Goal: Information Seeking & Learning: Check status

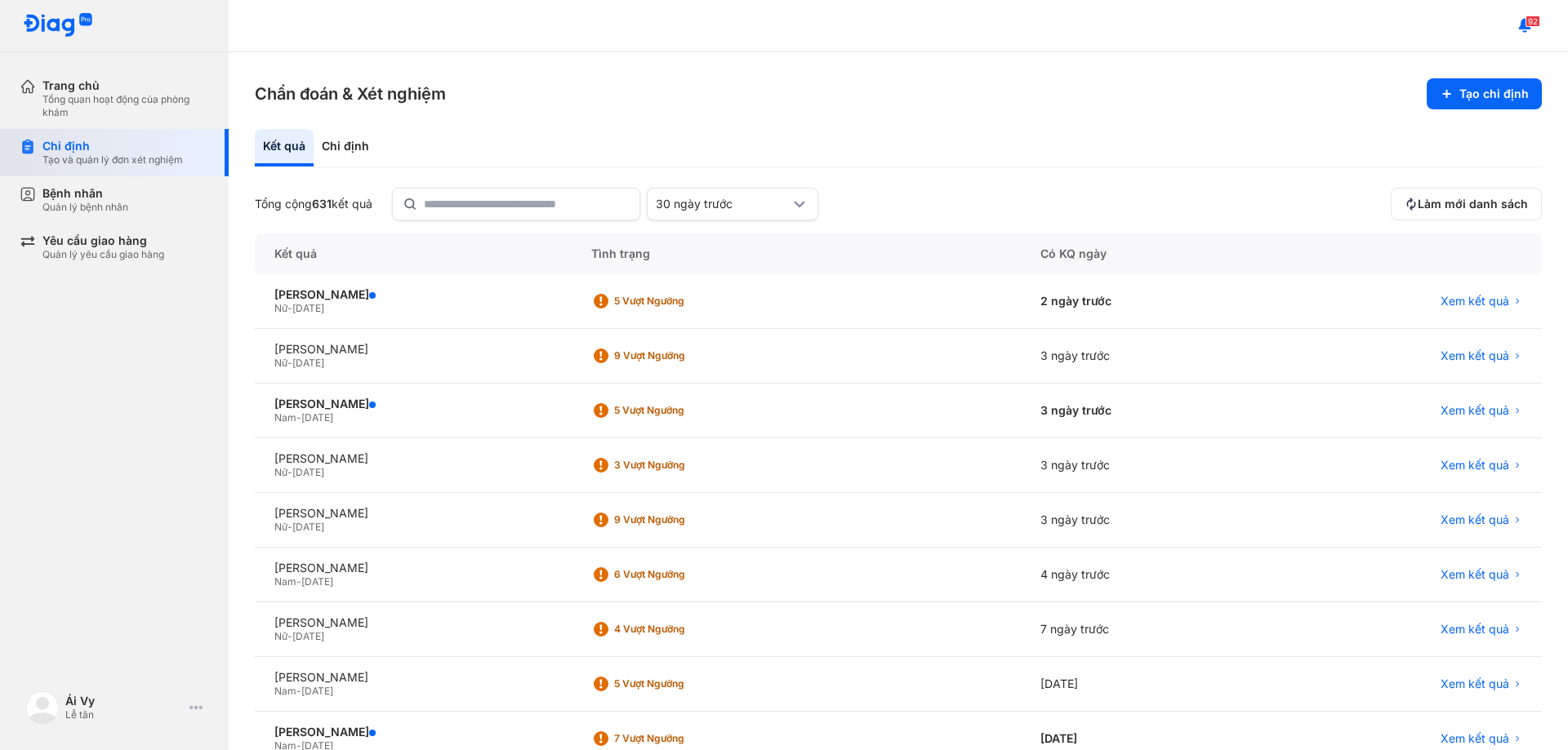
click at [105, 154] on div "Tạo và quản lý đơn xét nghiệm" at bounding box center [112, 160] width 140 height 13
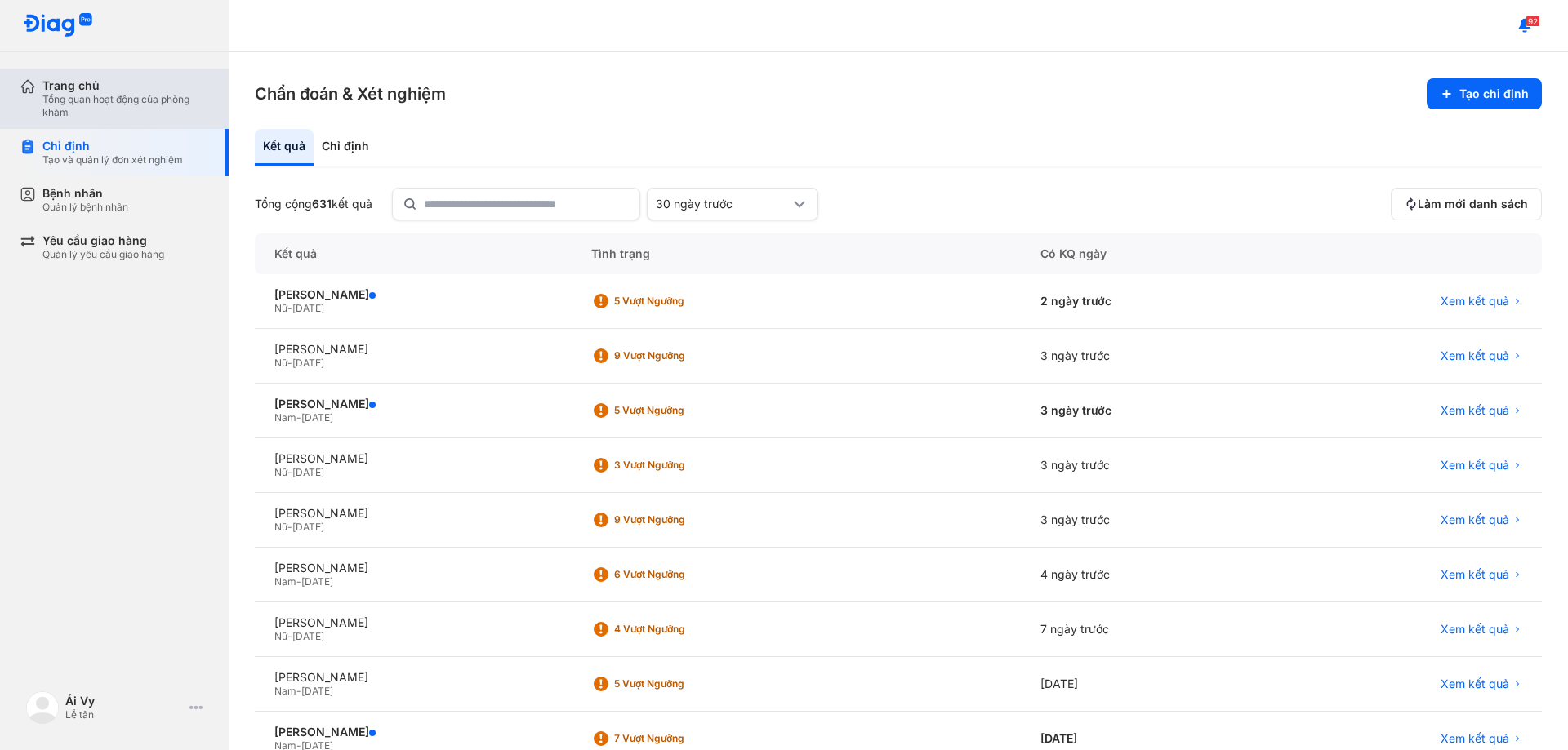
click at [115, 108] on div "Tổng quan hoạt động của phòng khám" at bounding box center [125, 106] width 166 height 26
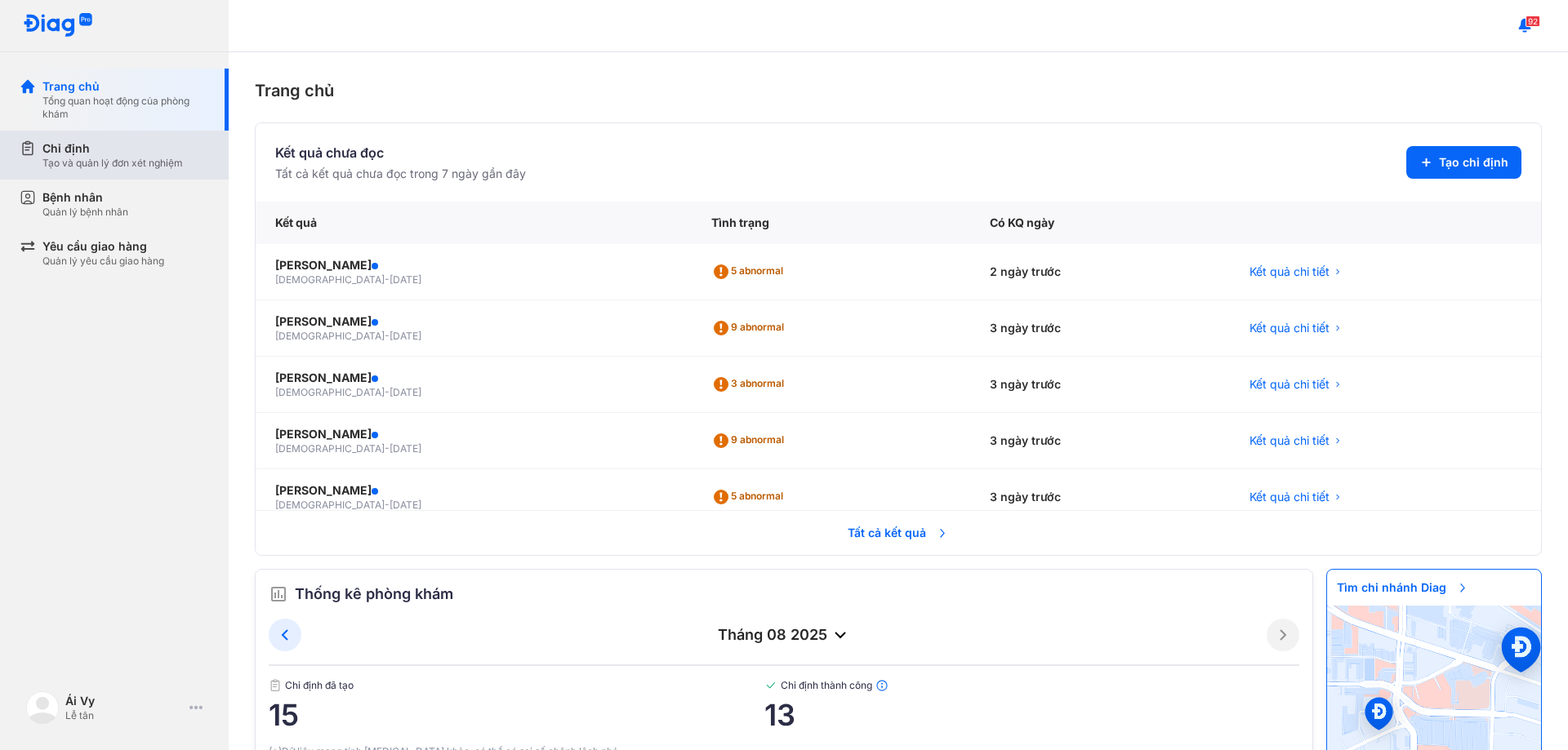
click at [114, 155] on div "Chỉ định" at bounding box center [112, 148] width 140 height 17
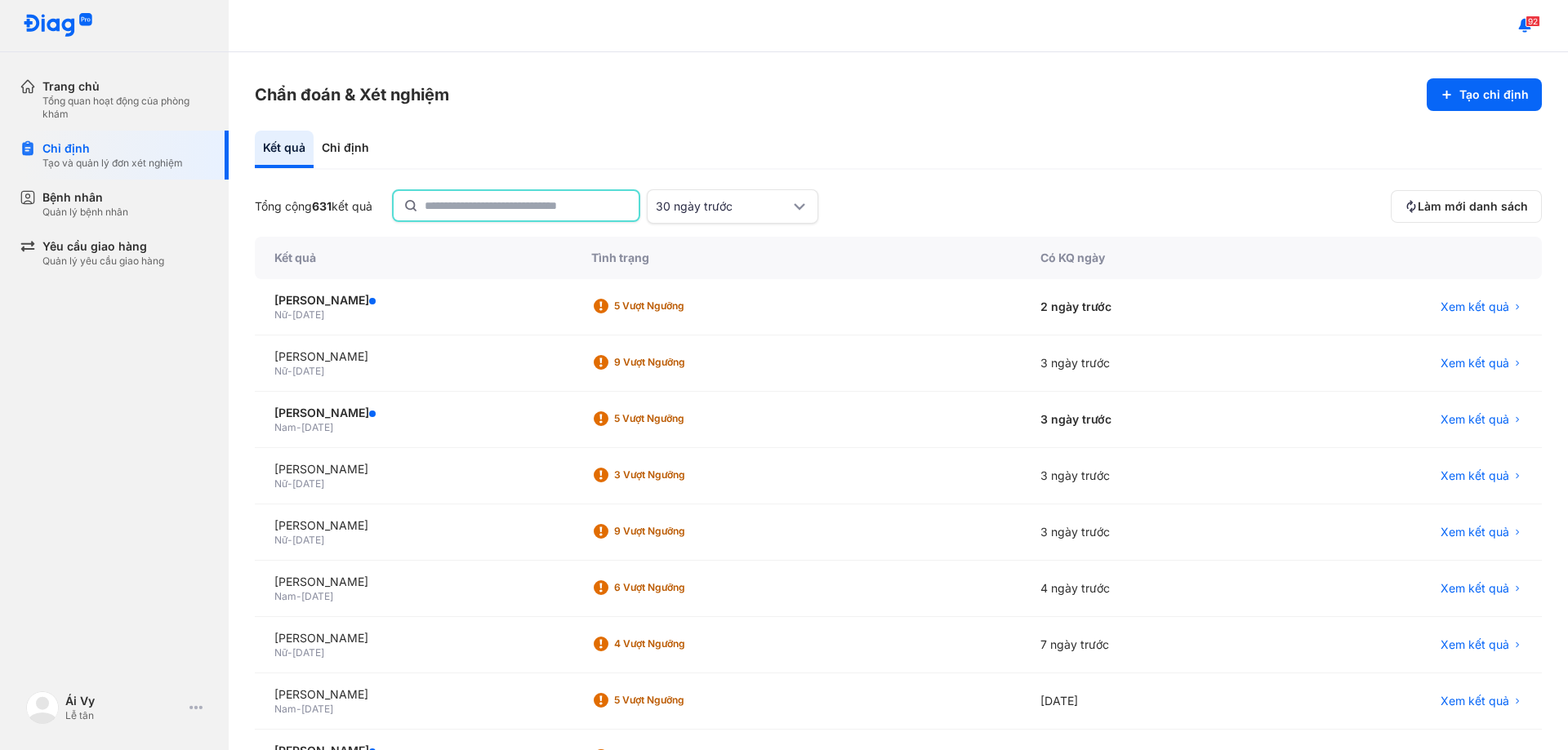
click at [534, 204] on input "text" at bounding box center [527, 206] width 204 height 29
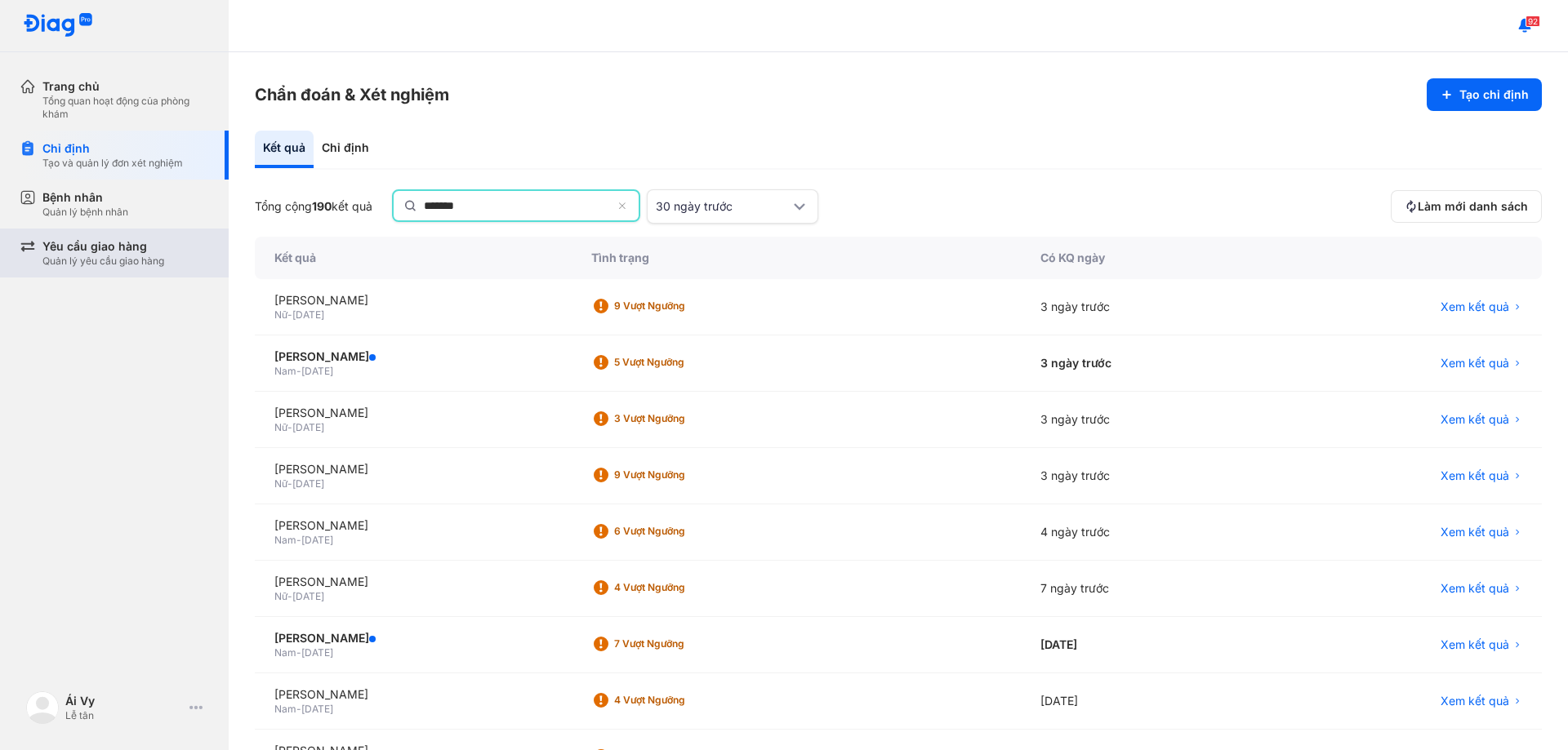
type input "******"
click at [120, 272] on div "Yêu cầu giao hàng Quản lý yêu cầu giao hàng" at bounding box center [123, 254] width 209 height 49
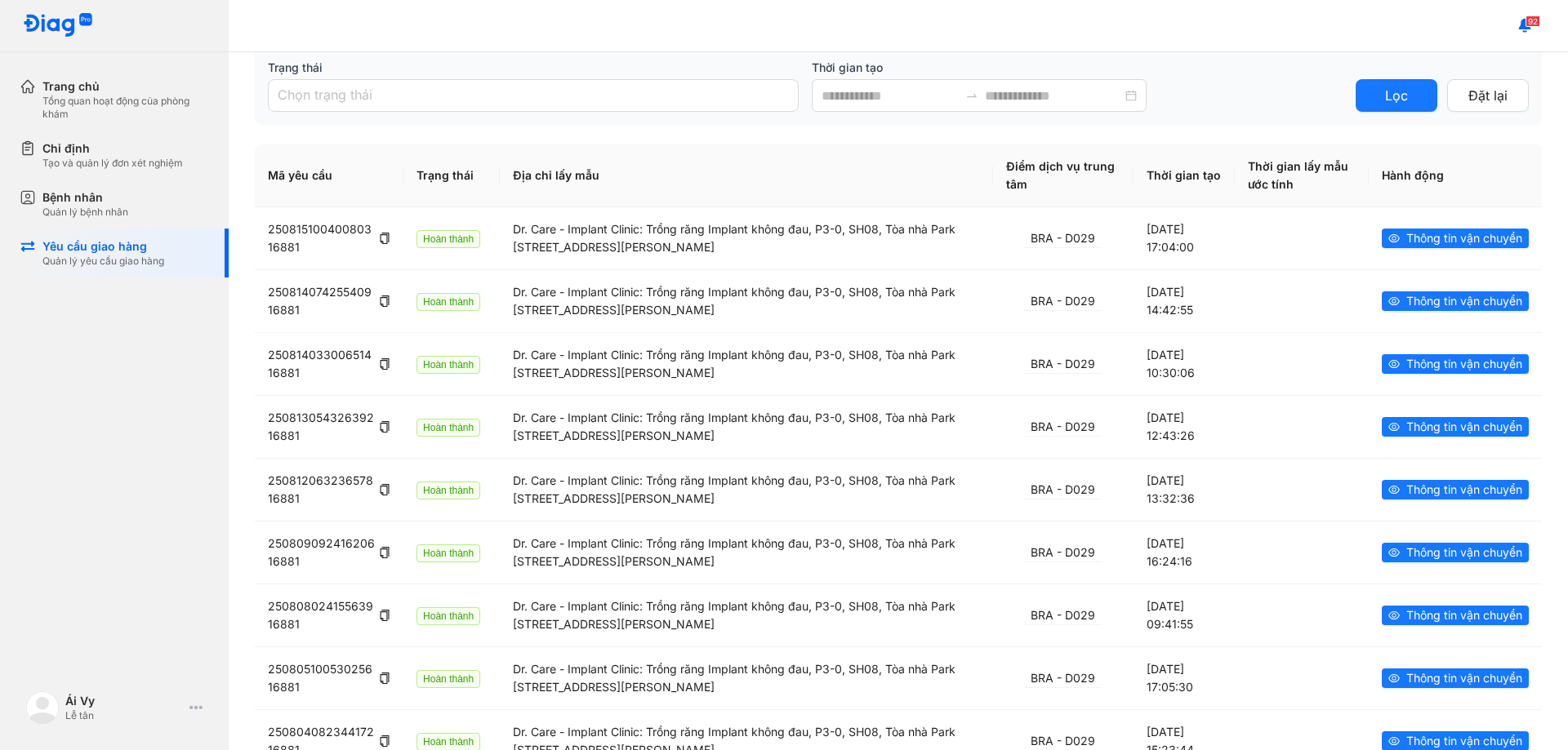
scroll to position [164, 0]
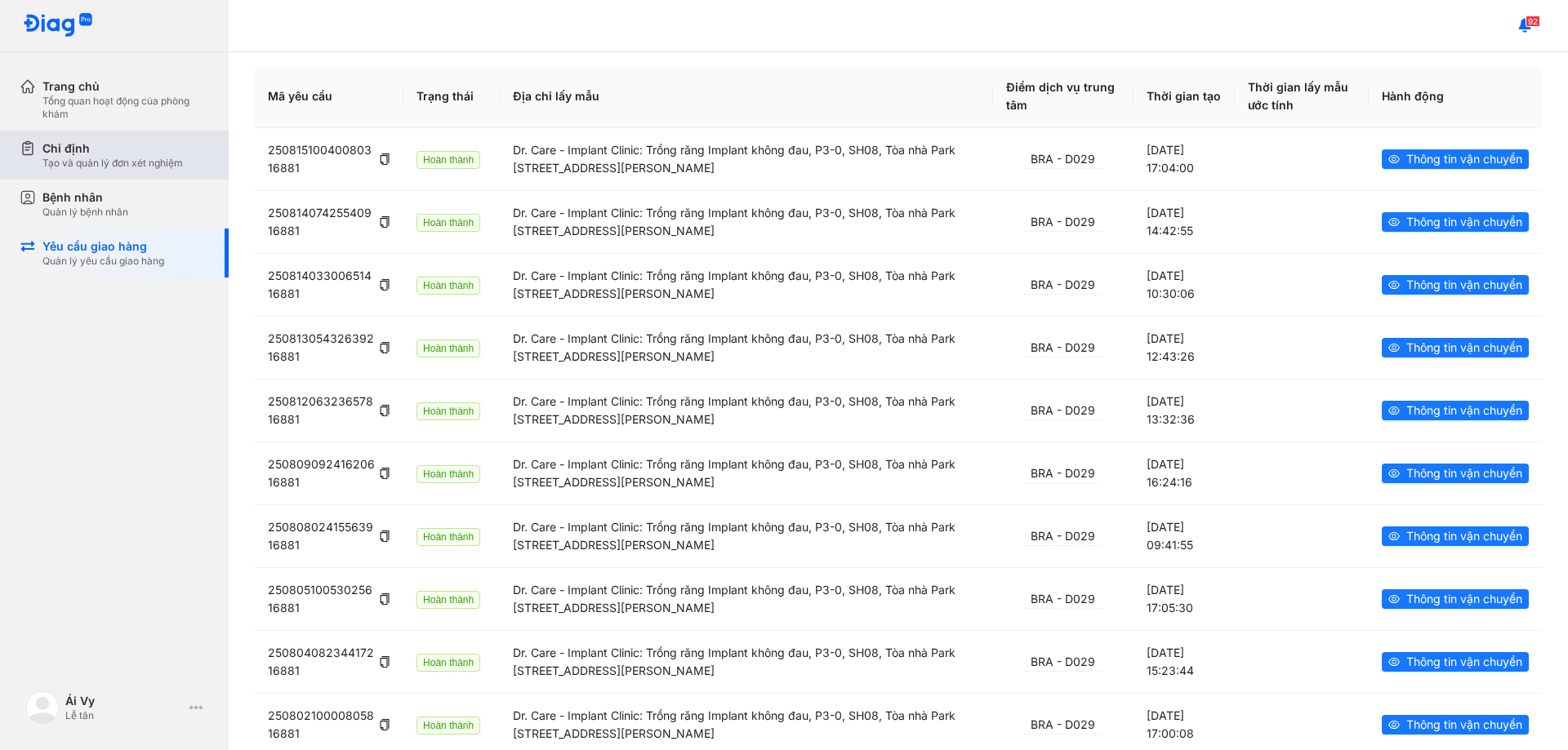
click at [111, 169] on div "Chỉ định Tạo và quản lý đơn xét nghiệm" at bounding box center [123, 155] width 209 height 49
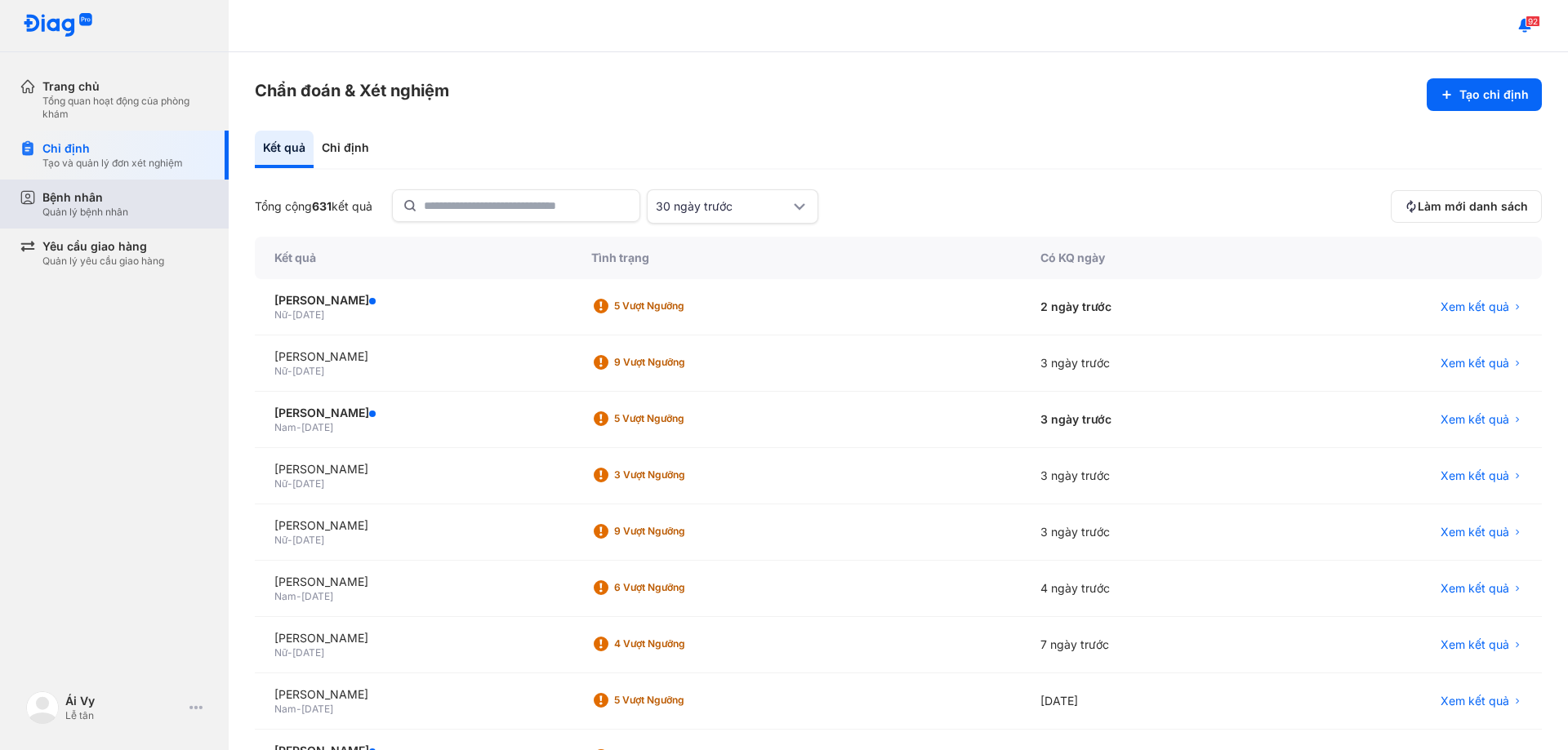
click at [127, 198] on div "Bệnh nhân" at bounding box center [85, 197] width 86 height 17
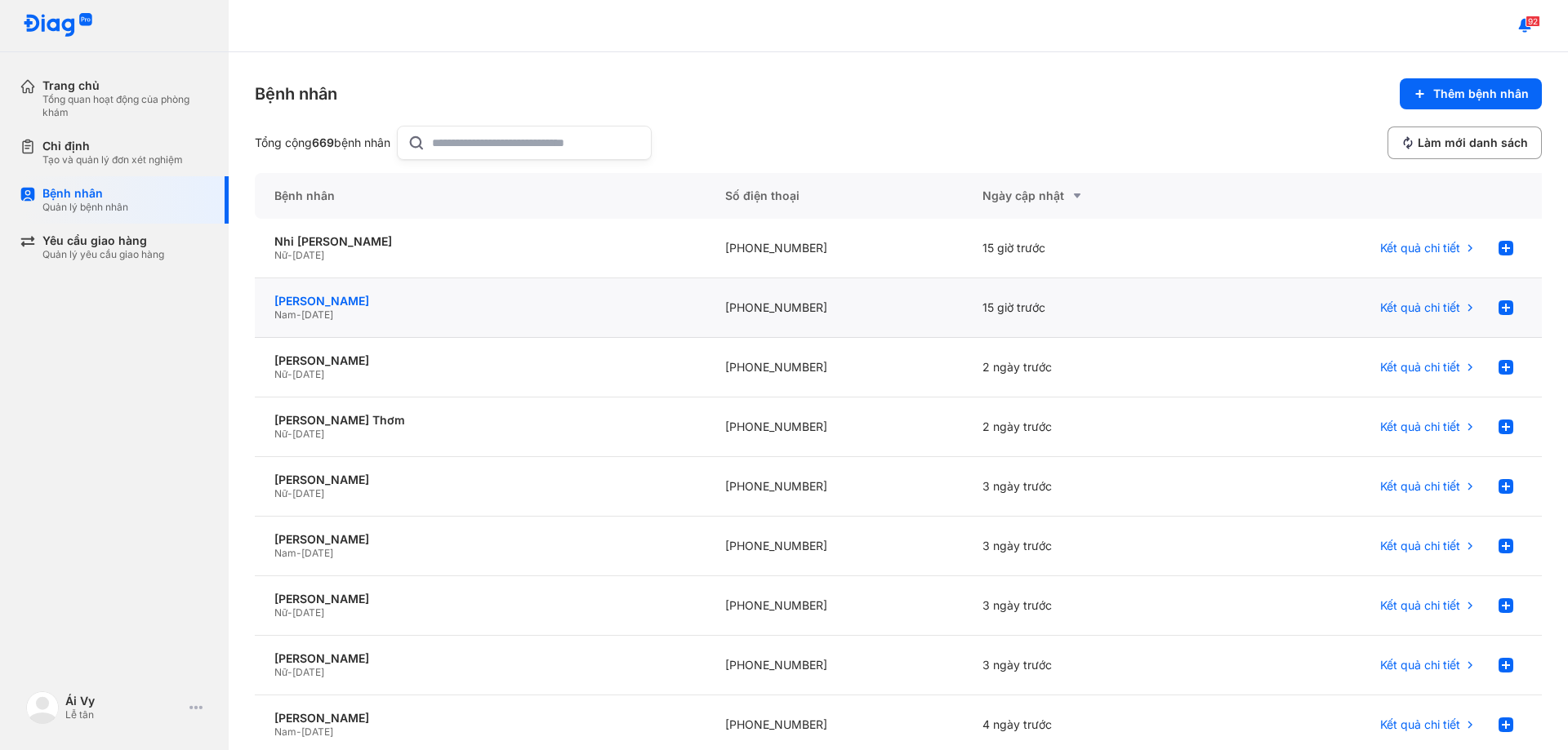
click at [352, 301] on div "Nguyễn Đức Trình" at bounding box center [480, 301] width 411 height 15
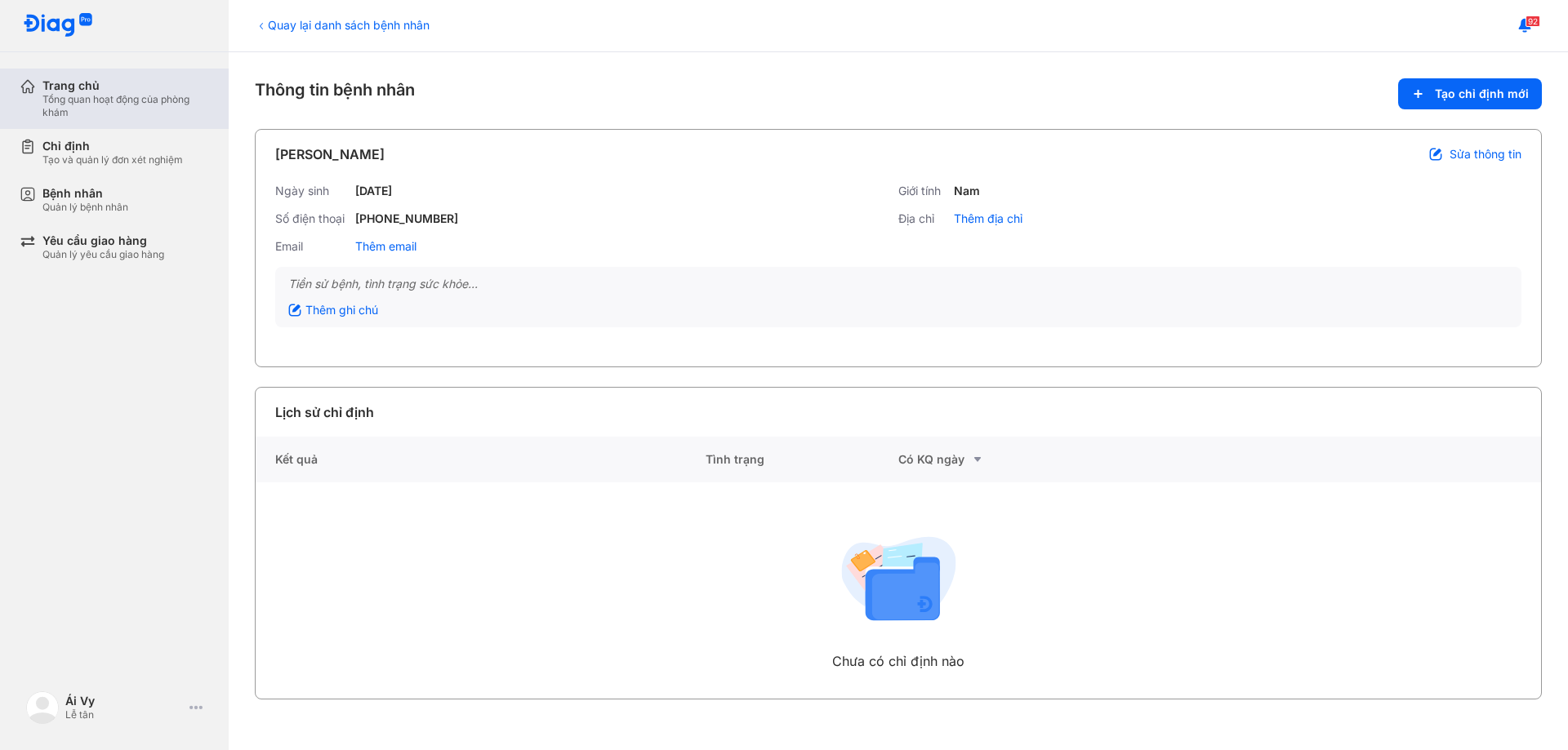
click at [115, 103] on div "Tổng quan hoạt động của phòng khám" at bounding box center [125, 106] width 166 height 26
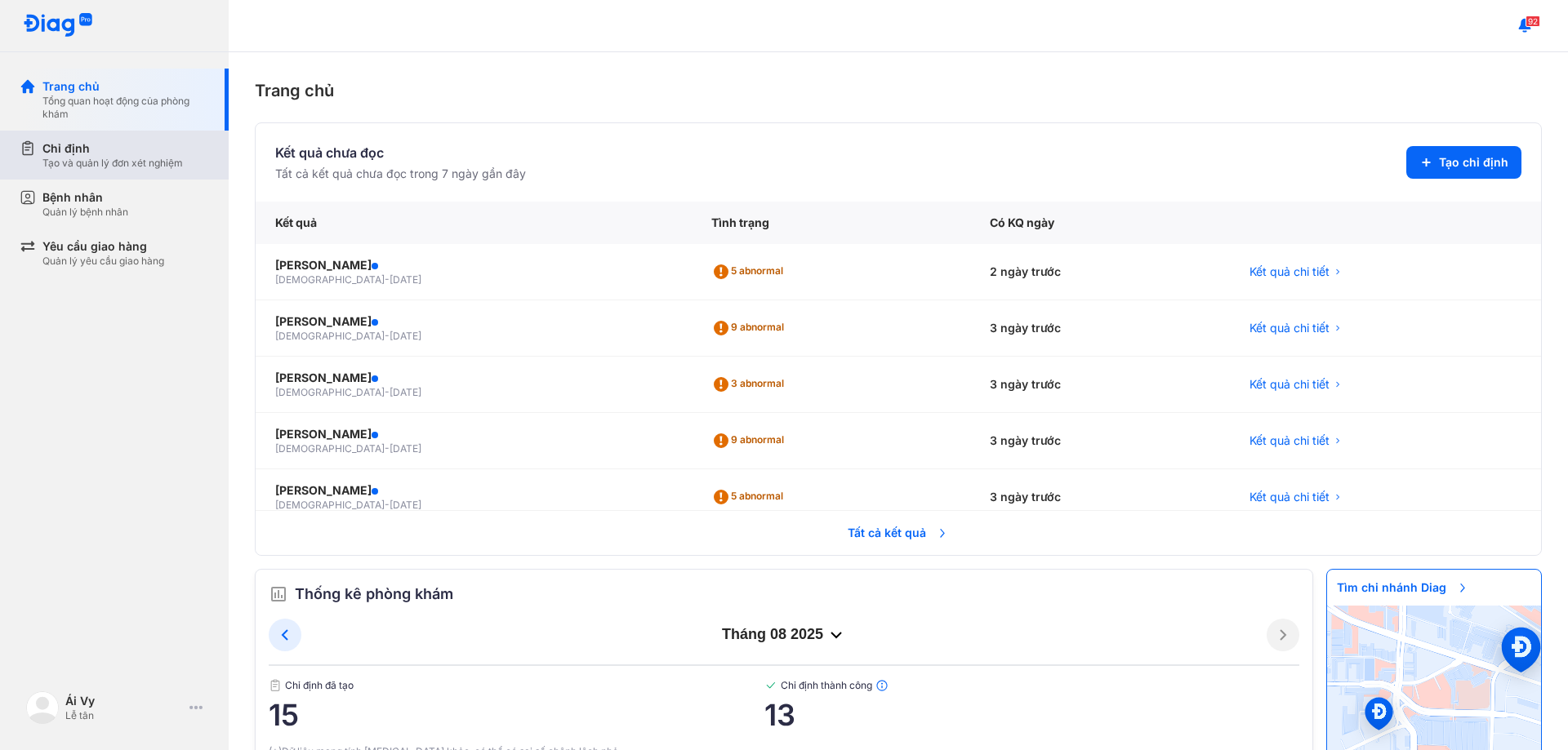
click at [99, 152] on div "Chỉ định" at bounding box center [112, 148] width 140 height 17
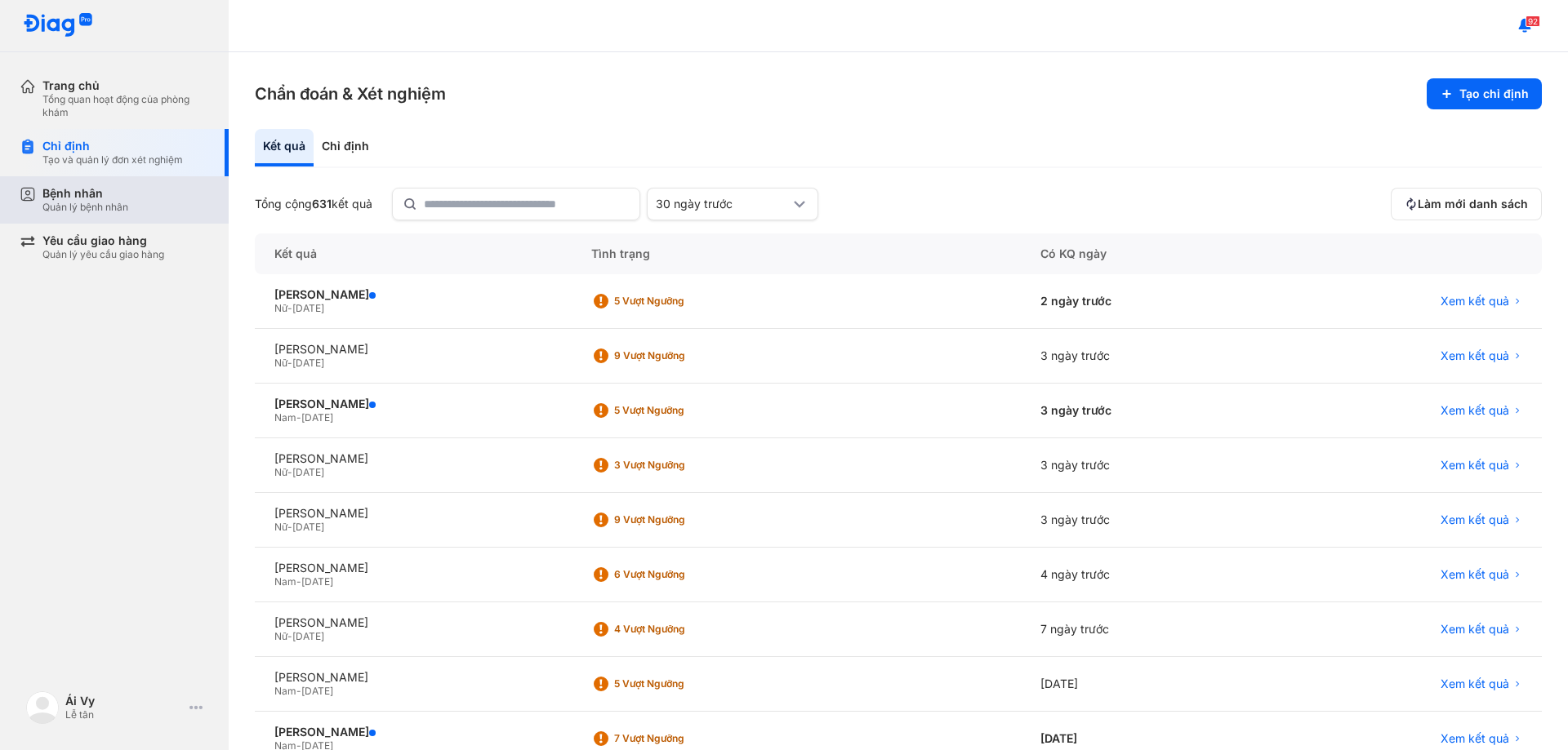
click at [102, 198] on div "Bệnh nhân" at bounding box center [85, 193] width 86 height 15
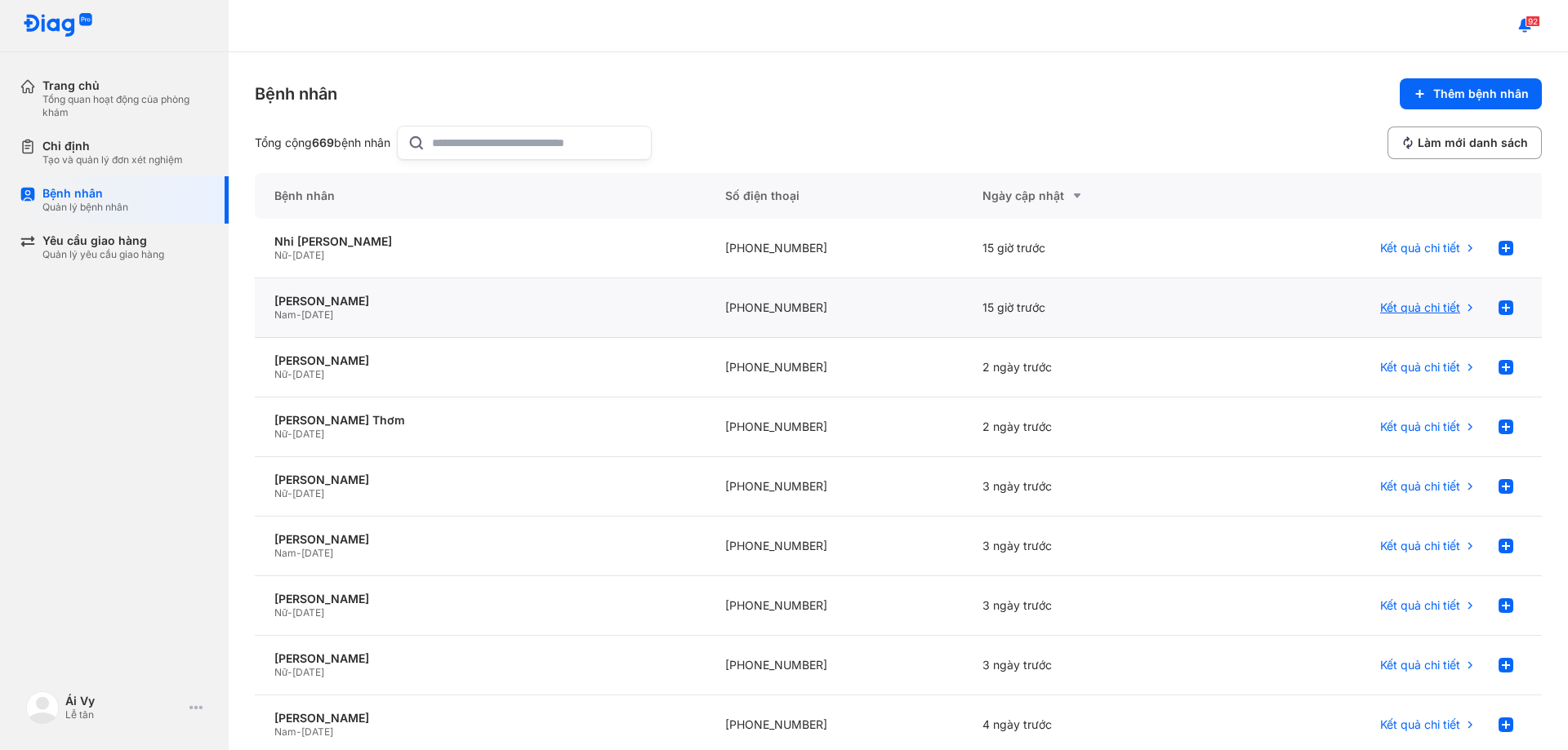
click at [1426, 312] on span "Kết quả chi tiết" at bounding box center [1420, 307] width 80 height 15
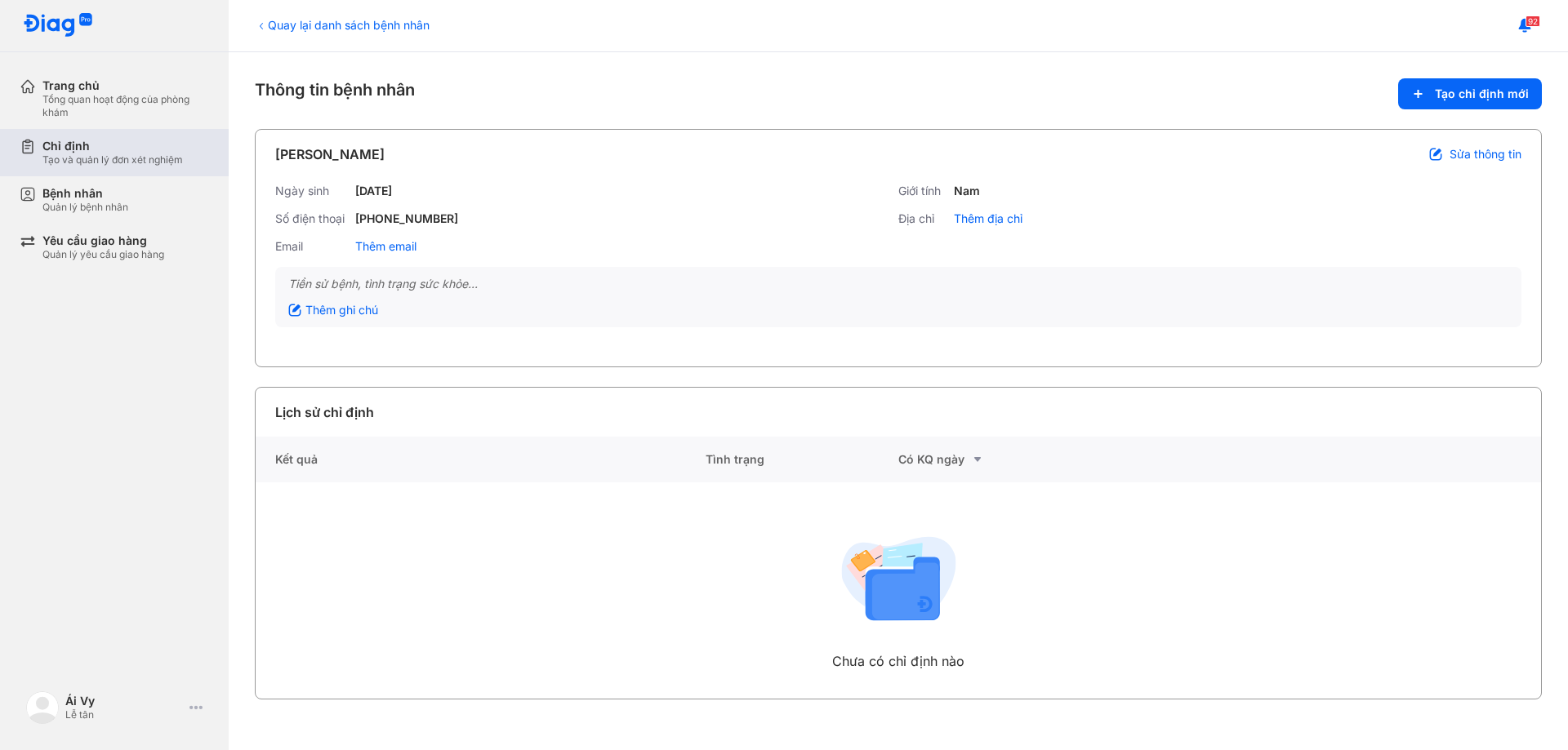
click at [62, 149] on div "Chỉ định" at bounding box center [112, 146] width 140 height 15
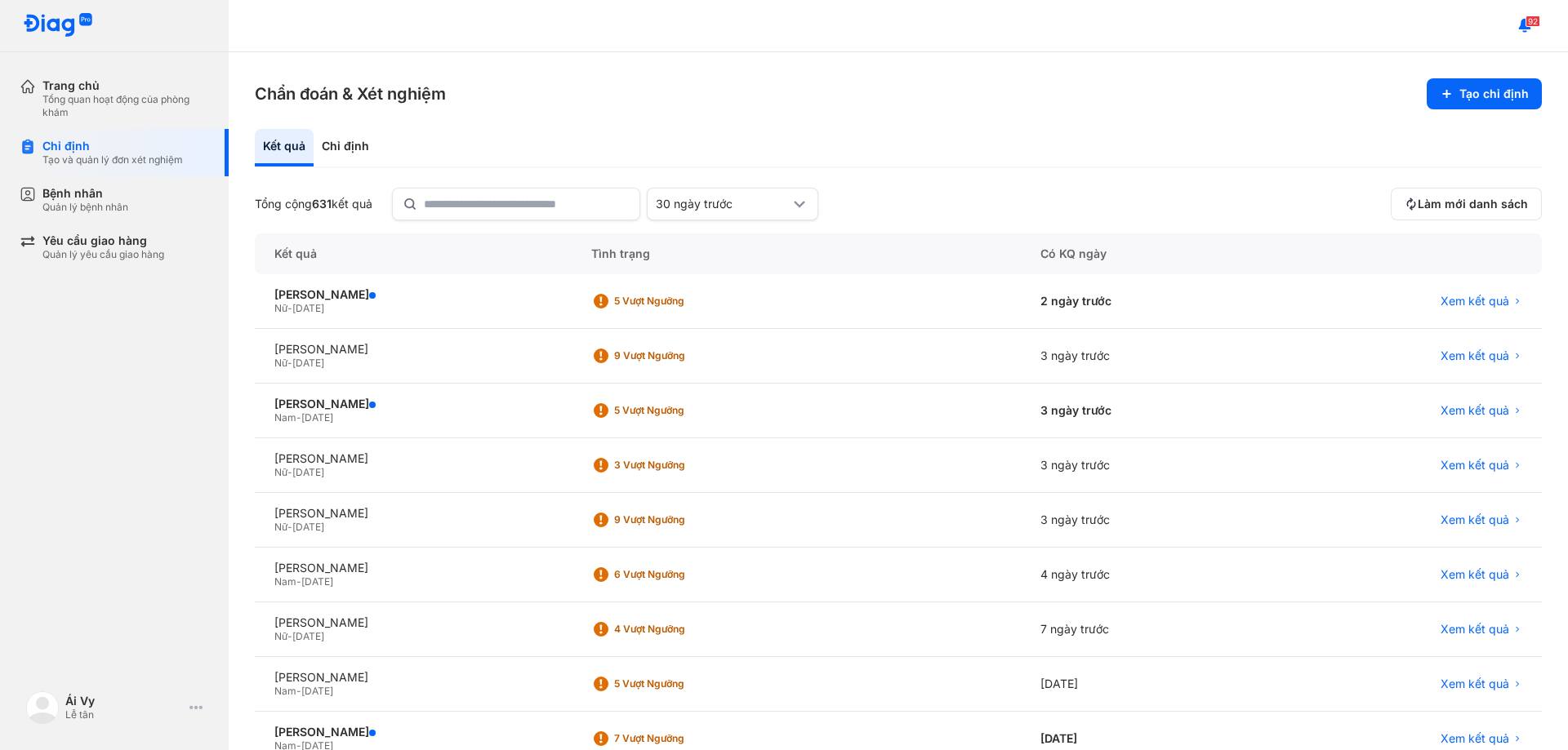
click at [668, 105] on section "Chẩn đoán & Xét nghiệm Tạo chỉ định" at bounding box center [898, 94] width 1287 height 31
click at [101, 191] on div "Bệnh nhân" at bounding box center [85, 193] width 86 height 15
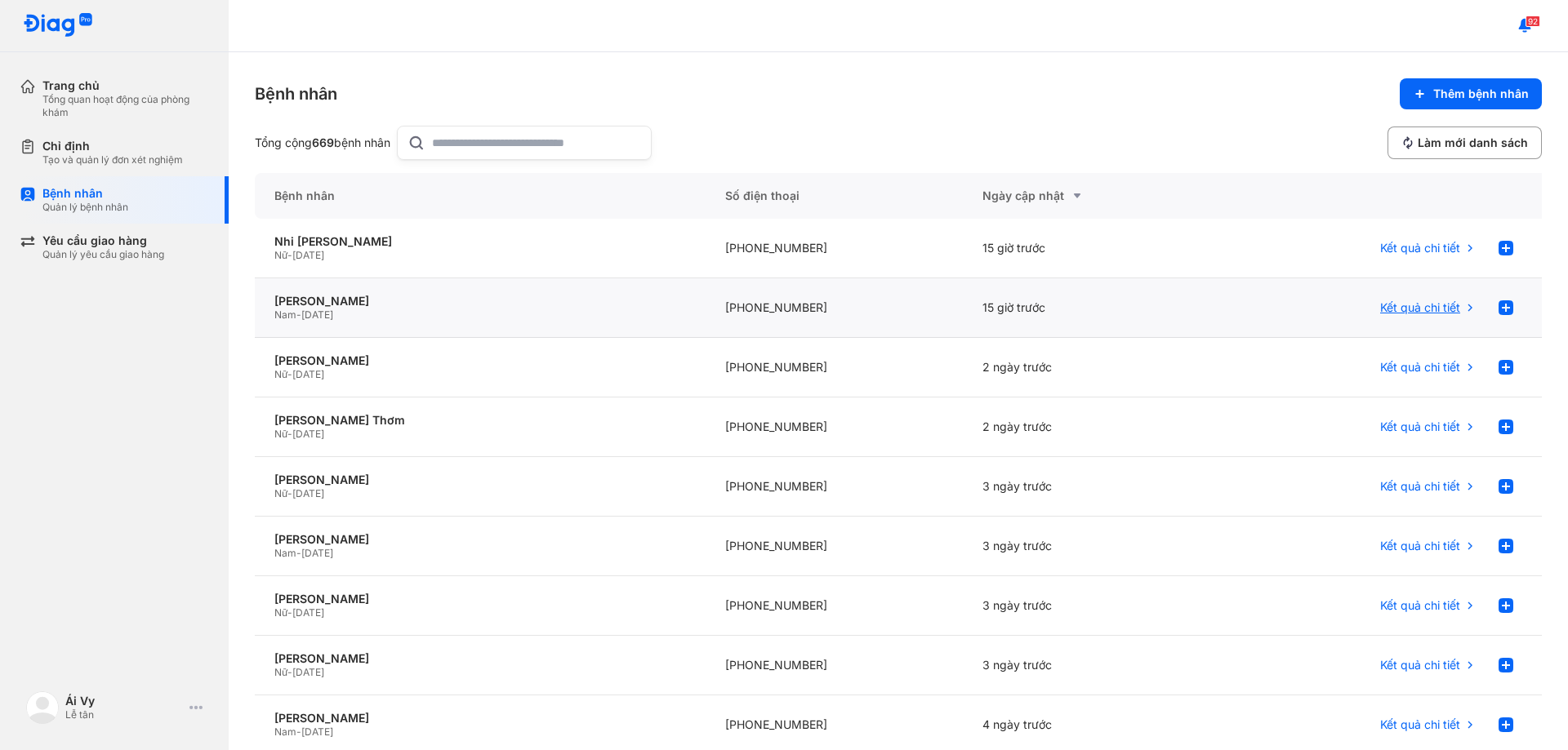
click at [1412, 308] on span "Kết quả chi tiết" at bounding box center [1420, 307] width 80 height 15
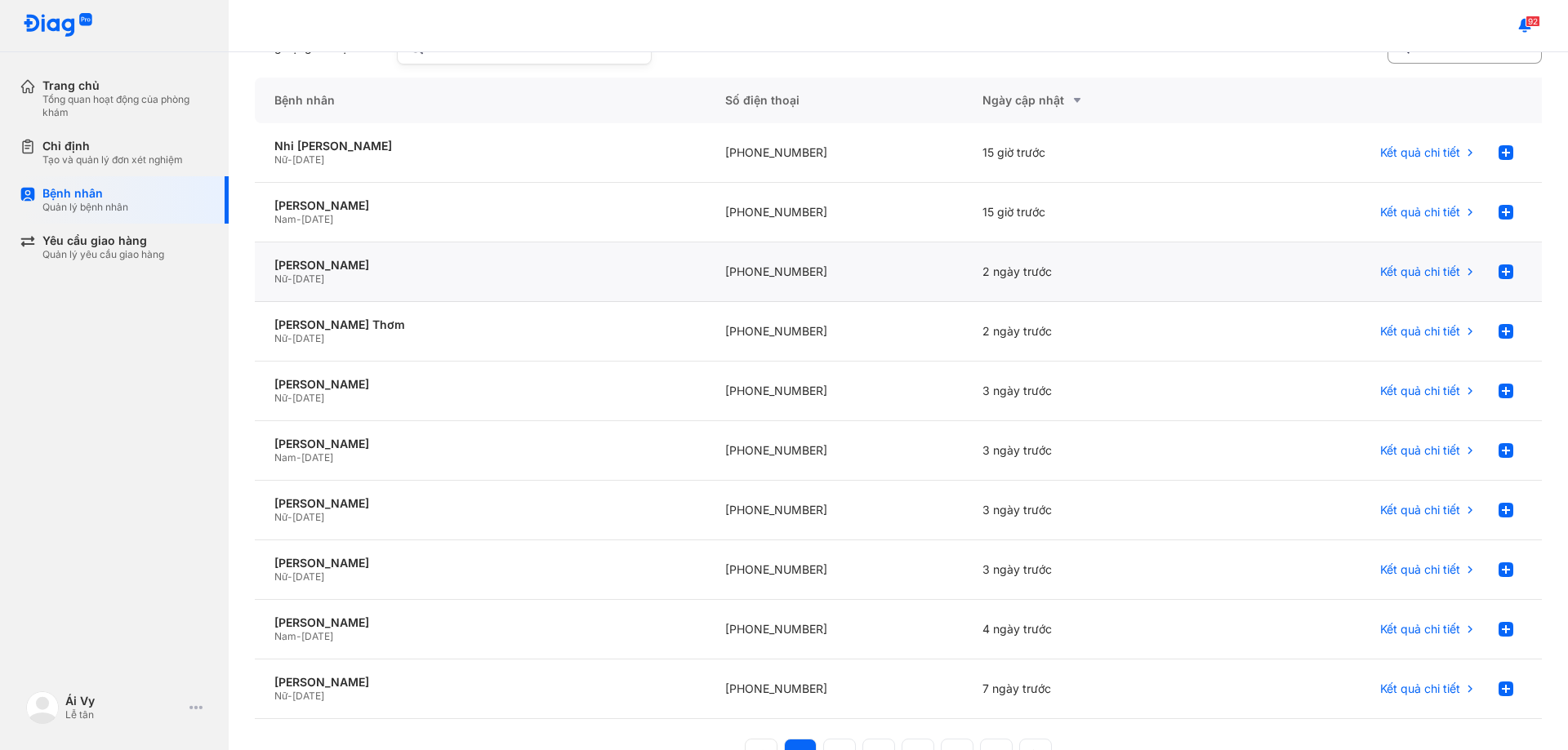
scroll to position [19, 0]
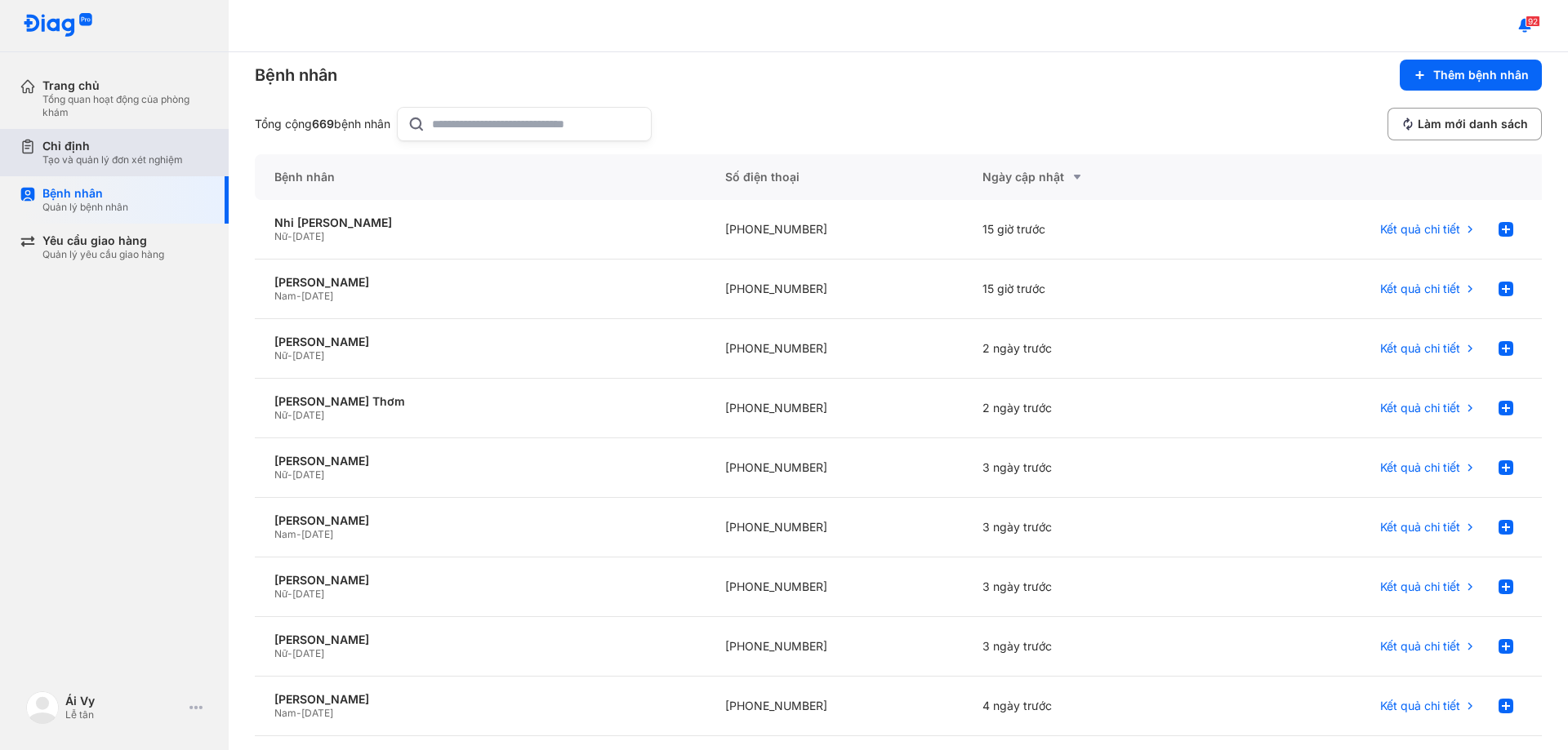
click at [66, 157] on div "Tạo và quản lý đơn xét nghiệm" at bounding box center [112, 160] width 140 height 13
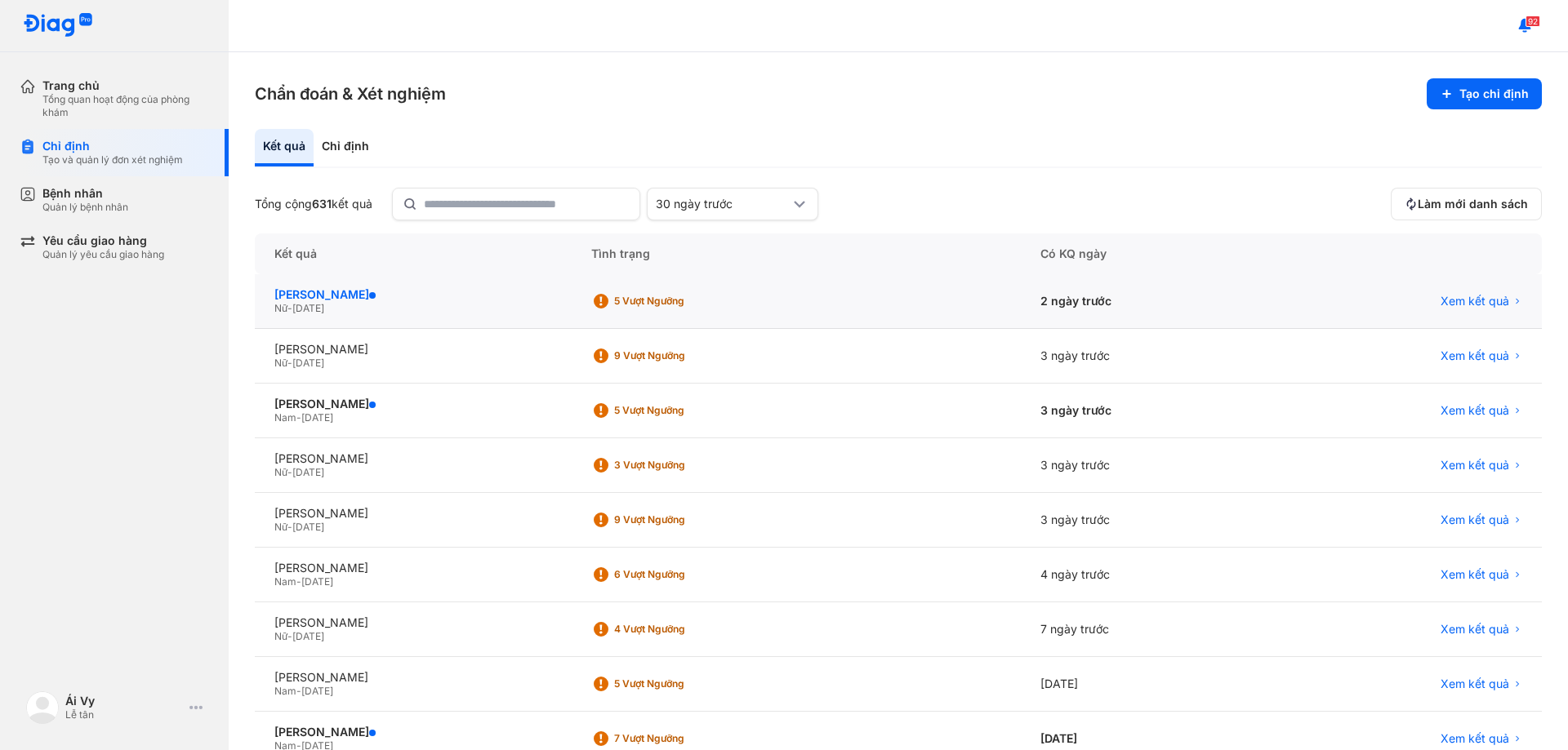
click at [366, 293] on div "[PERSON_NAME]" at bounding box center [413, 295] width 278 height 15
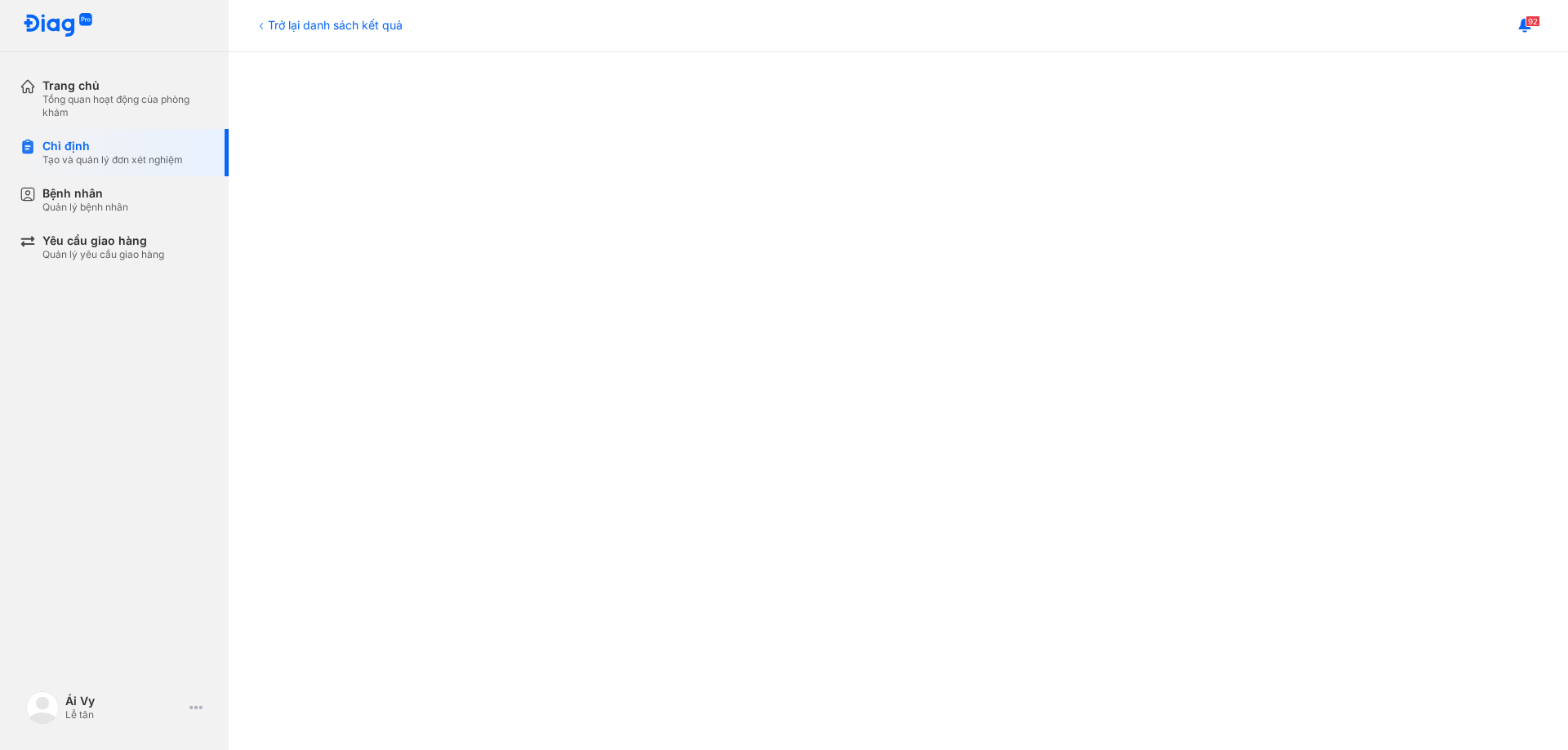
scroll to position [408, 0]
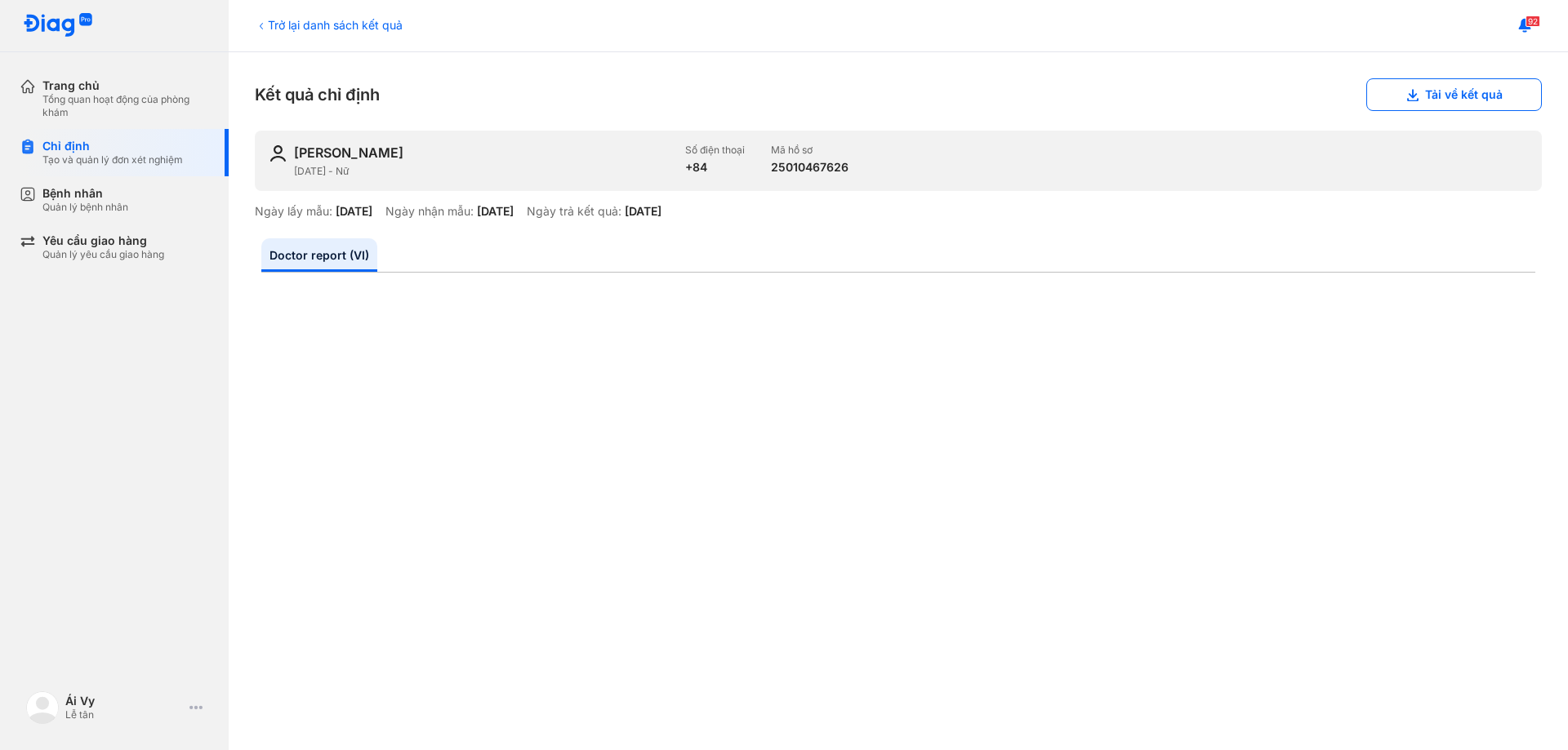
click at [62, 18] on img at bounding box center [58, 25] width 71 height 25
click at [72, 164] on div "Tạo và quản lý đơn xét nghiệm" at bounding box center [112, 160] width 140 height 13
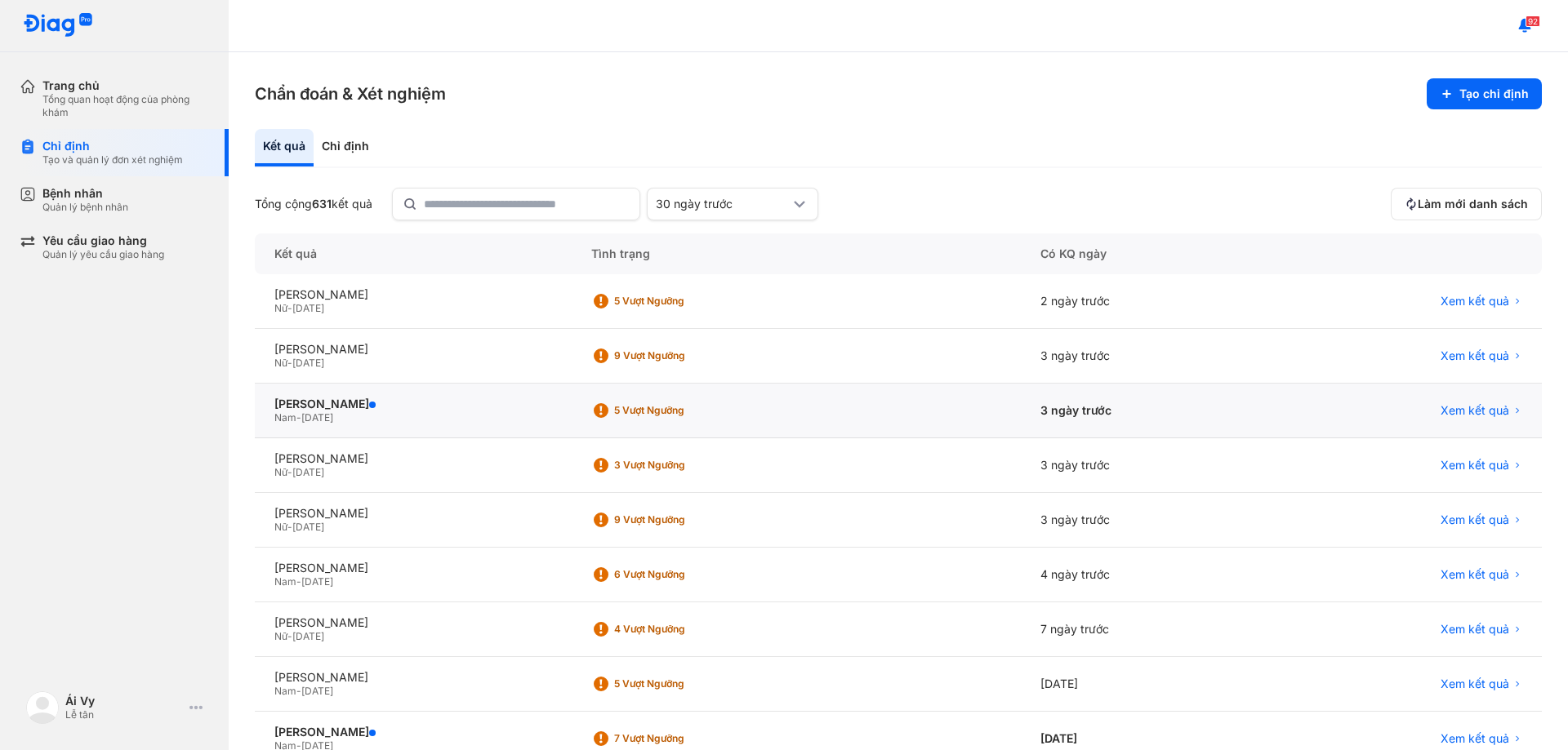
click at [362, 396] on div "NGUYỄN VĂN THANH ĐÀM Nam - 08/09/1982" at bounding box center [413, 411] width 317 height 55
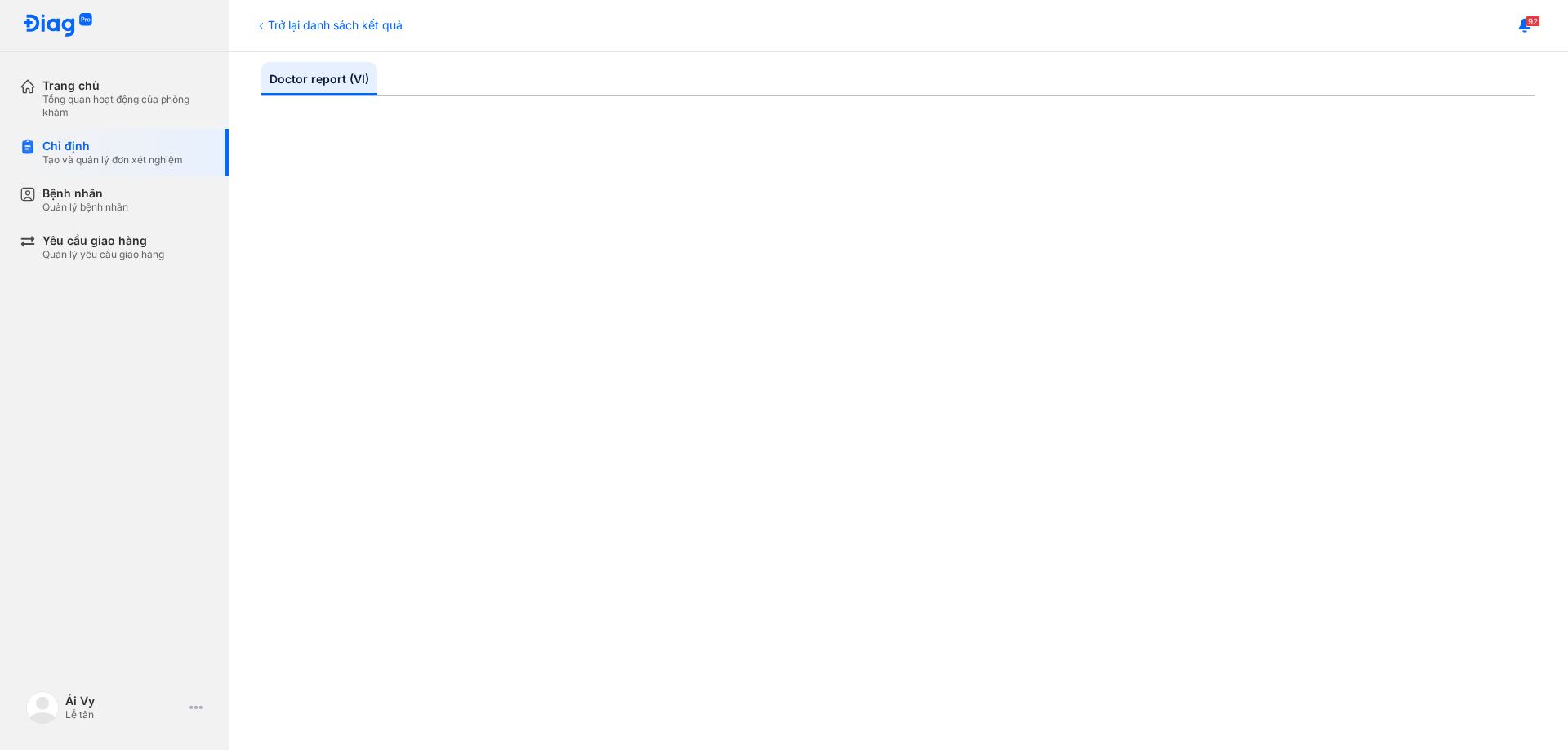
scroll to position [327, 0]
click at [1050, 19] on div "92" at bounding box center [899, 25] width 1340 height 52
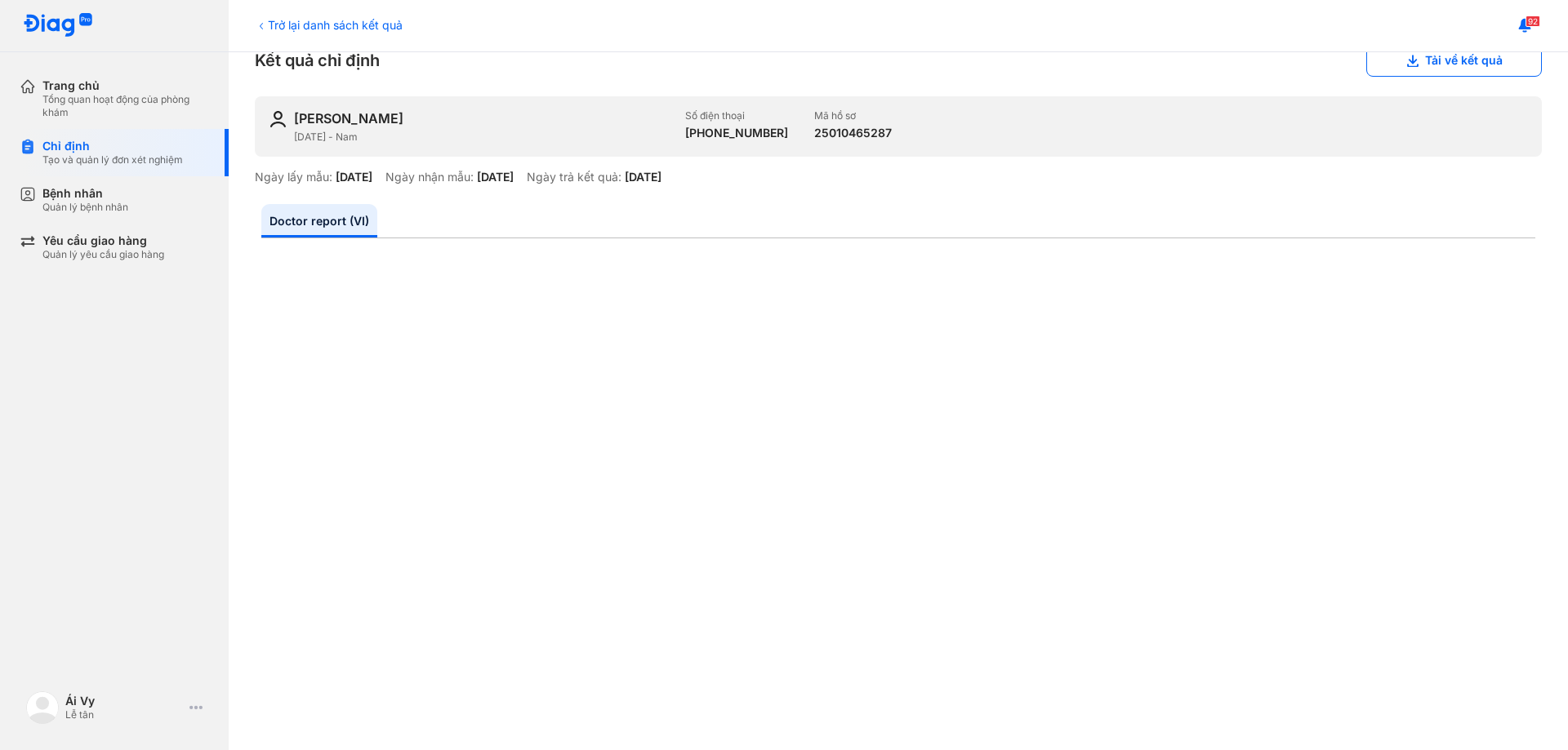
scroll to position [0, 0]
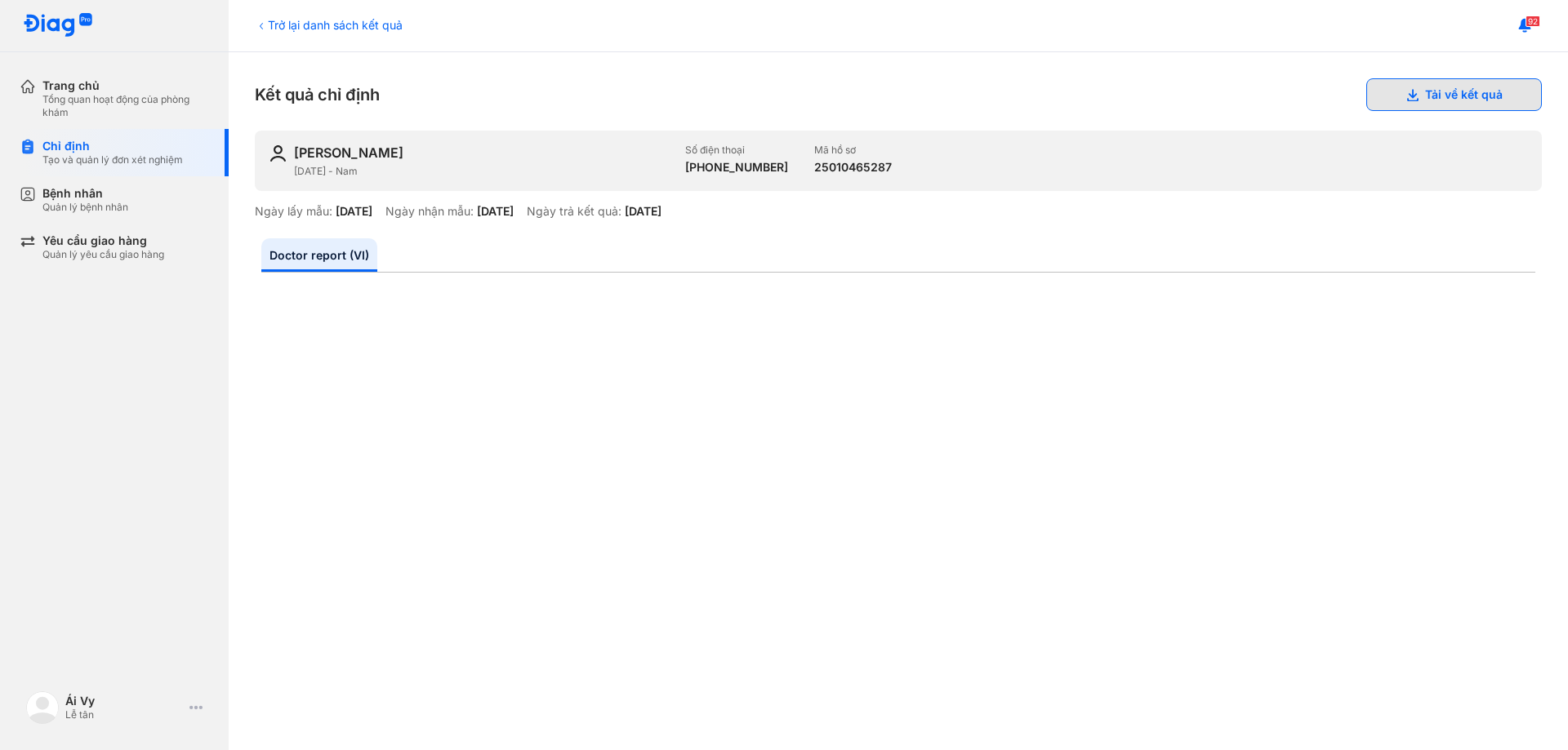
click at [1428, 88] on button "Tải về kết quả" at bounding box center [1453, 94] width 175 height 32
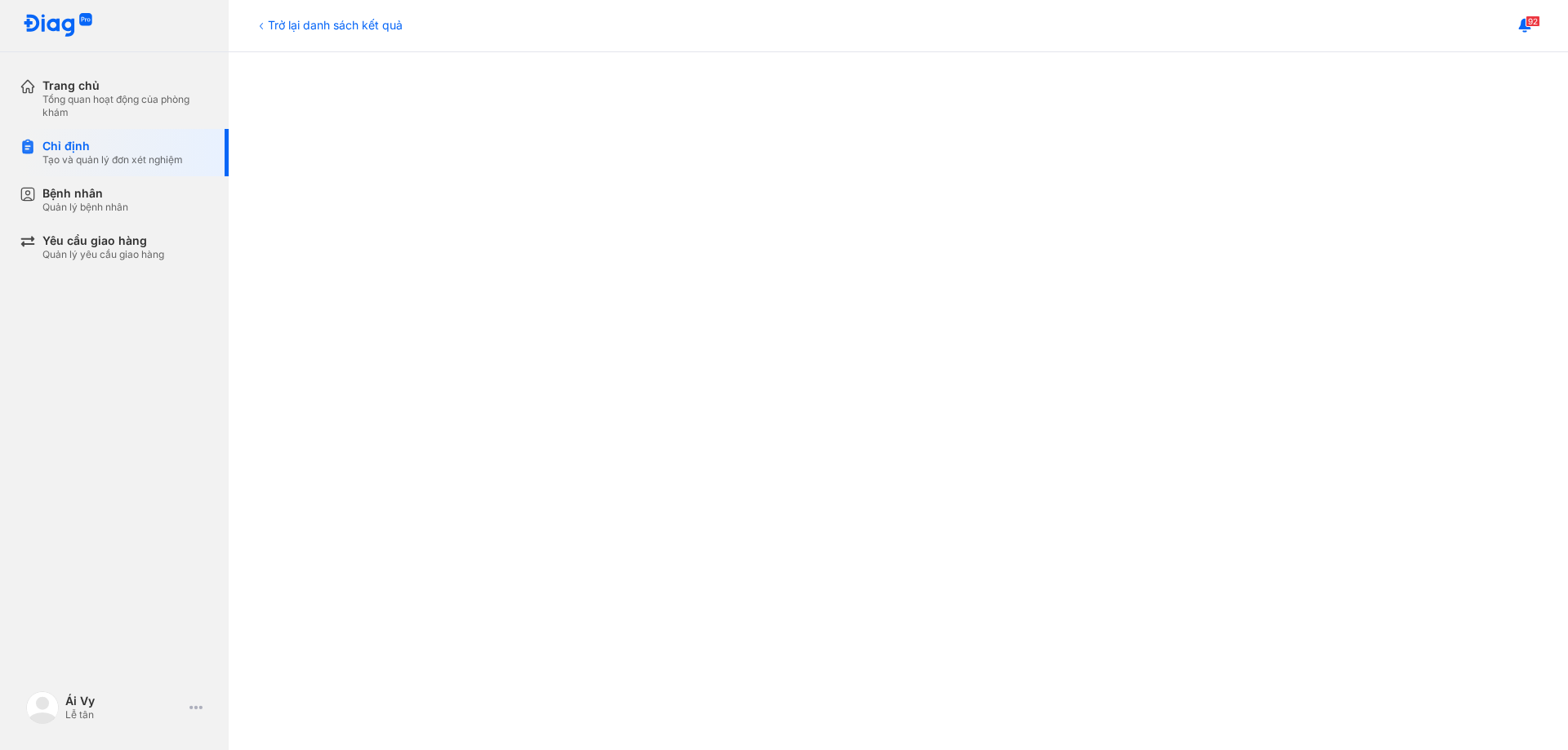
scroll to position [822, 0]
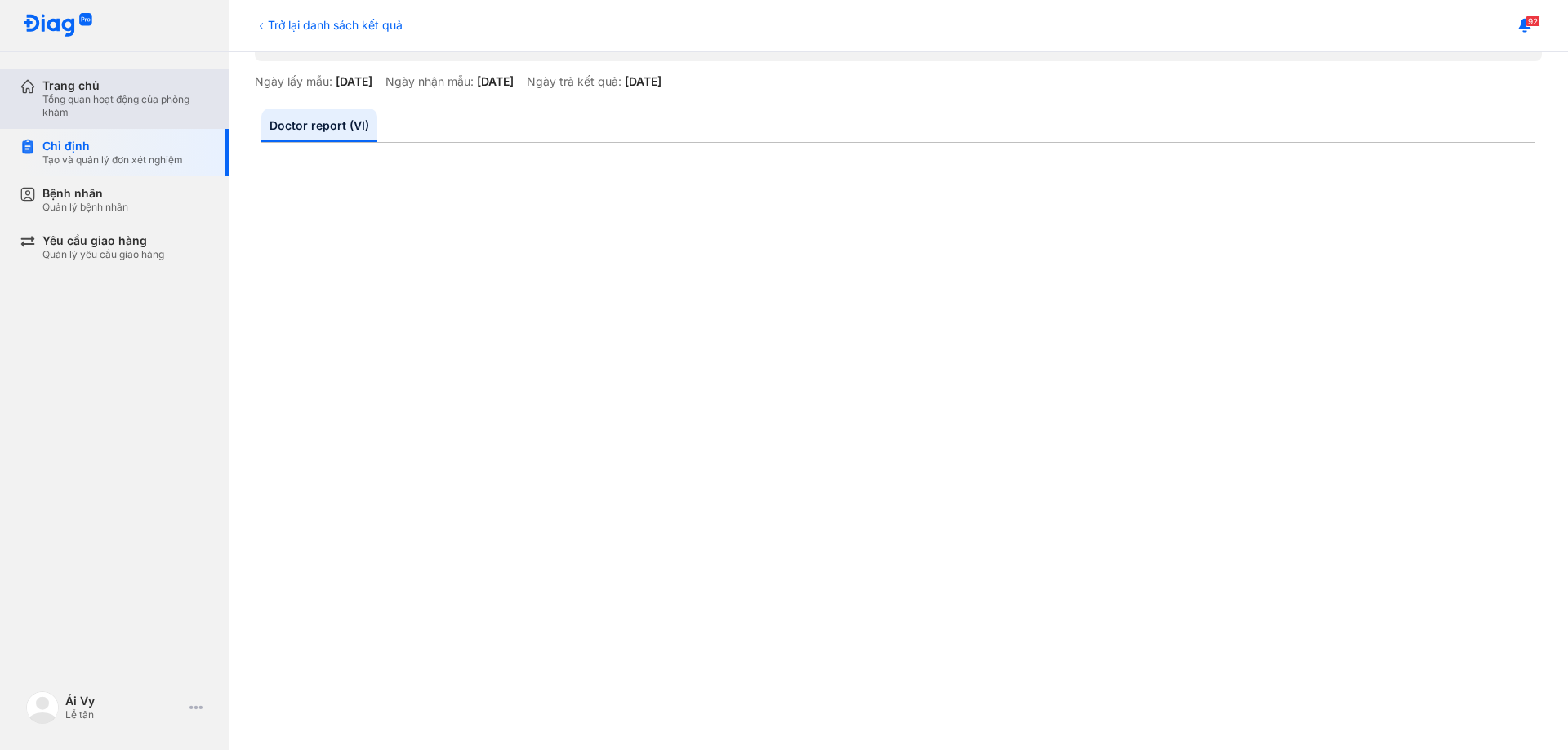
scroll to position [81, 0]
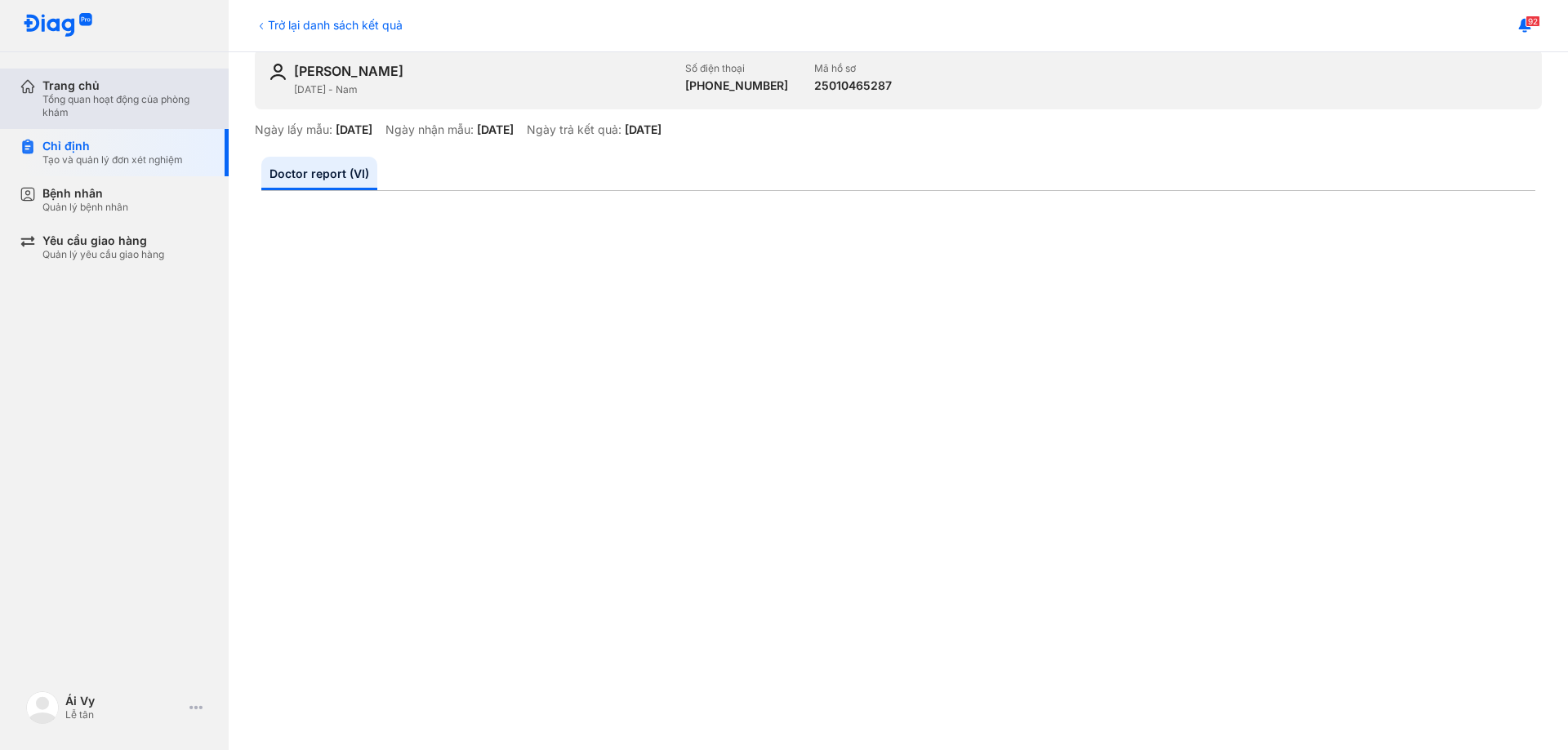
click at [74, 88] on div "Trang chủ" at bounding box center [125, 85] width 166 height 15
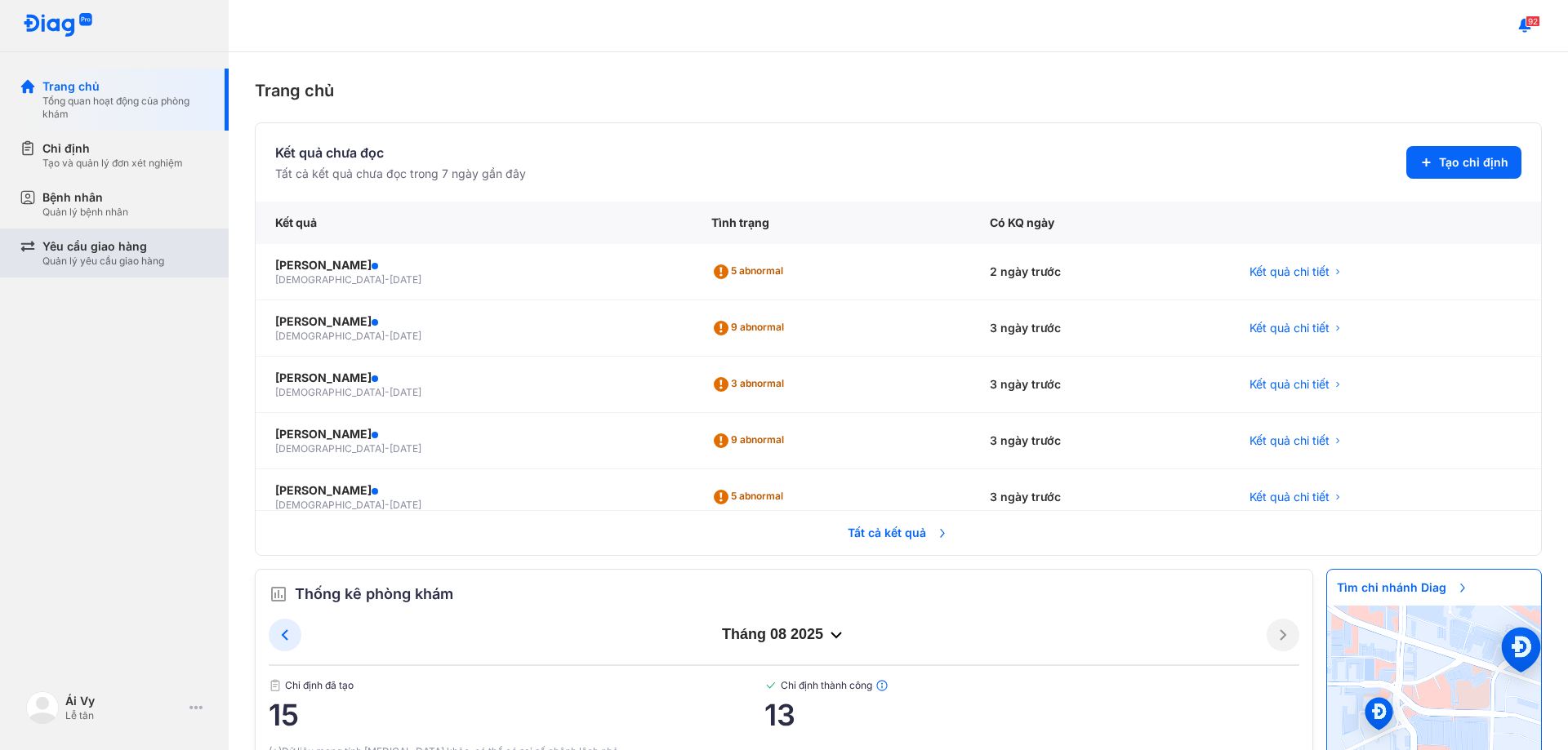
click at [102, 263] on div "Quản lý yêu cầu giao hàng" at bounding box center [103, 260] width 121 height 13
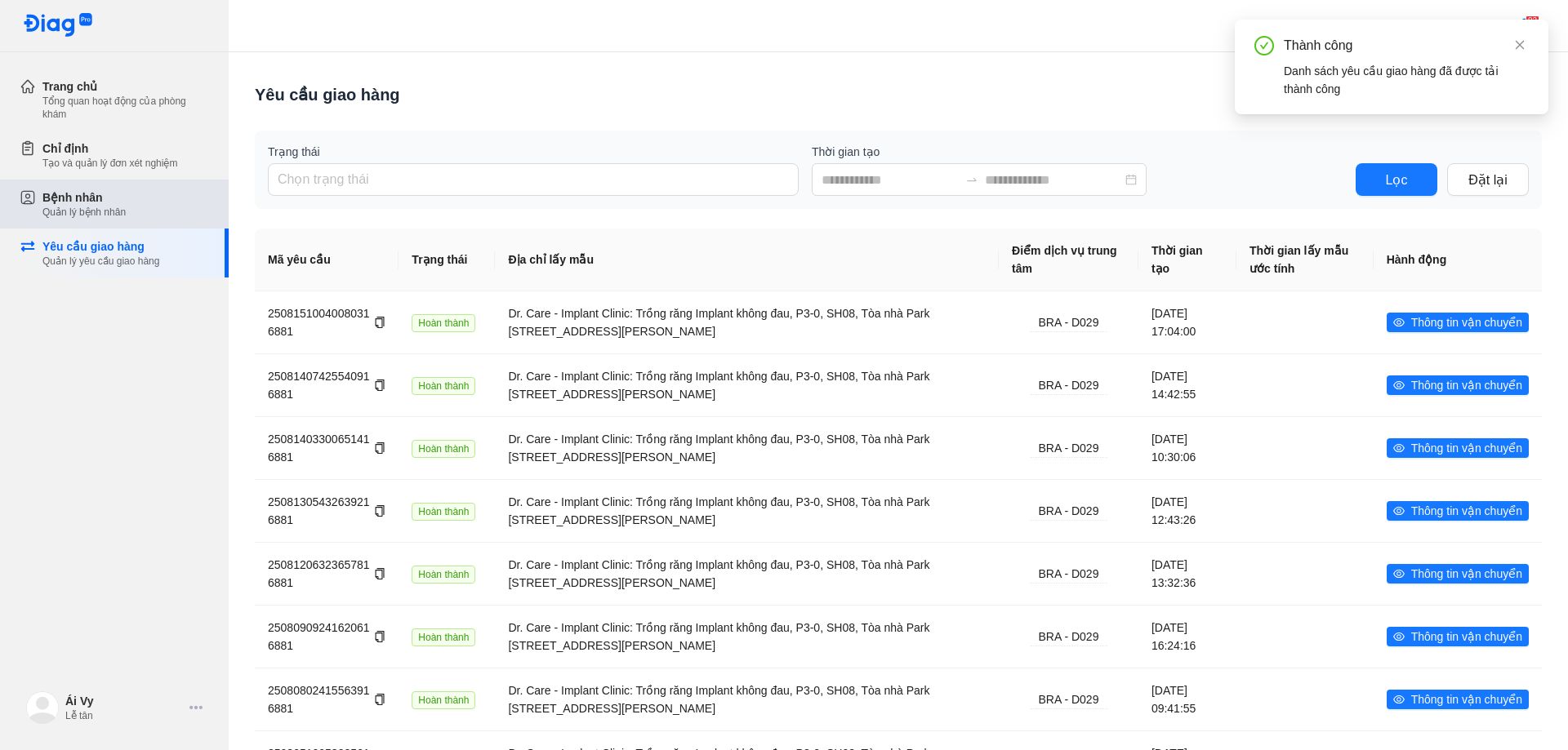
click at [100, 209] on div "Quản lý bệnh nhân" at bounding box center [83, 211] width 83 height 13
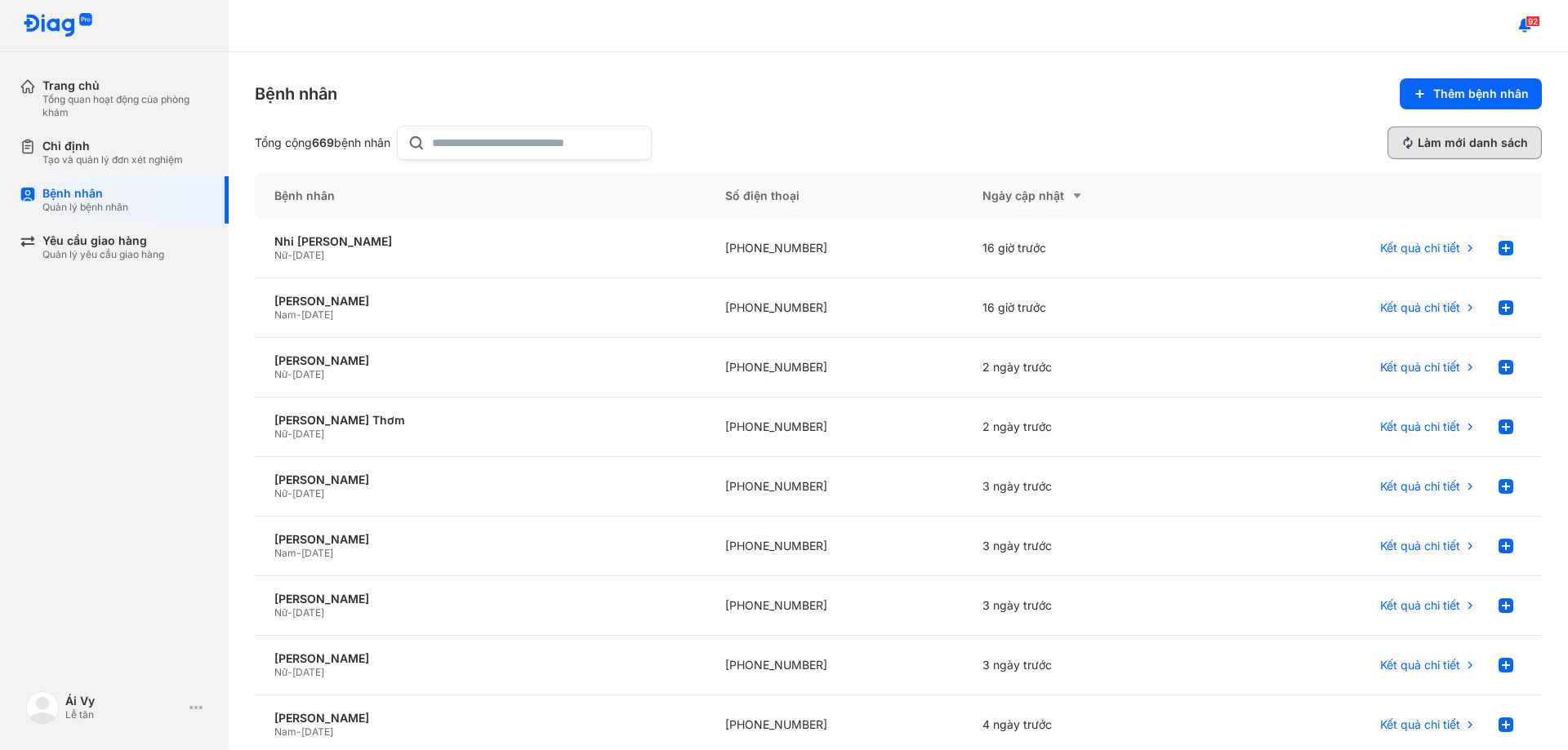
click at [1454, 139] on span "Làm mới danh sách" at bounding box center [1473, 142] width 111 height 15
click at [327, 298] on div "Nguyễn Đức Trình" at bounding box center [480, 301] width 411 height 15
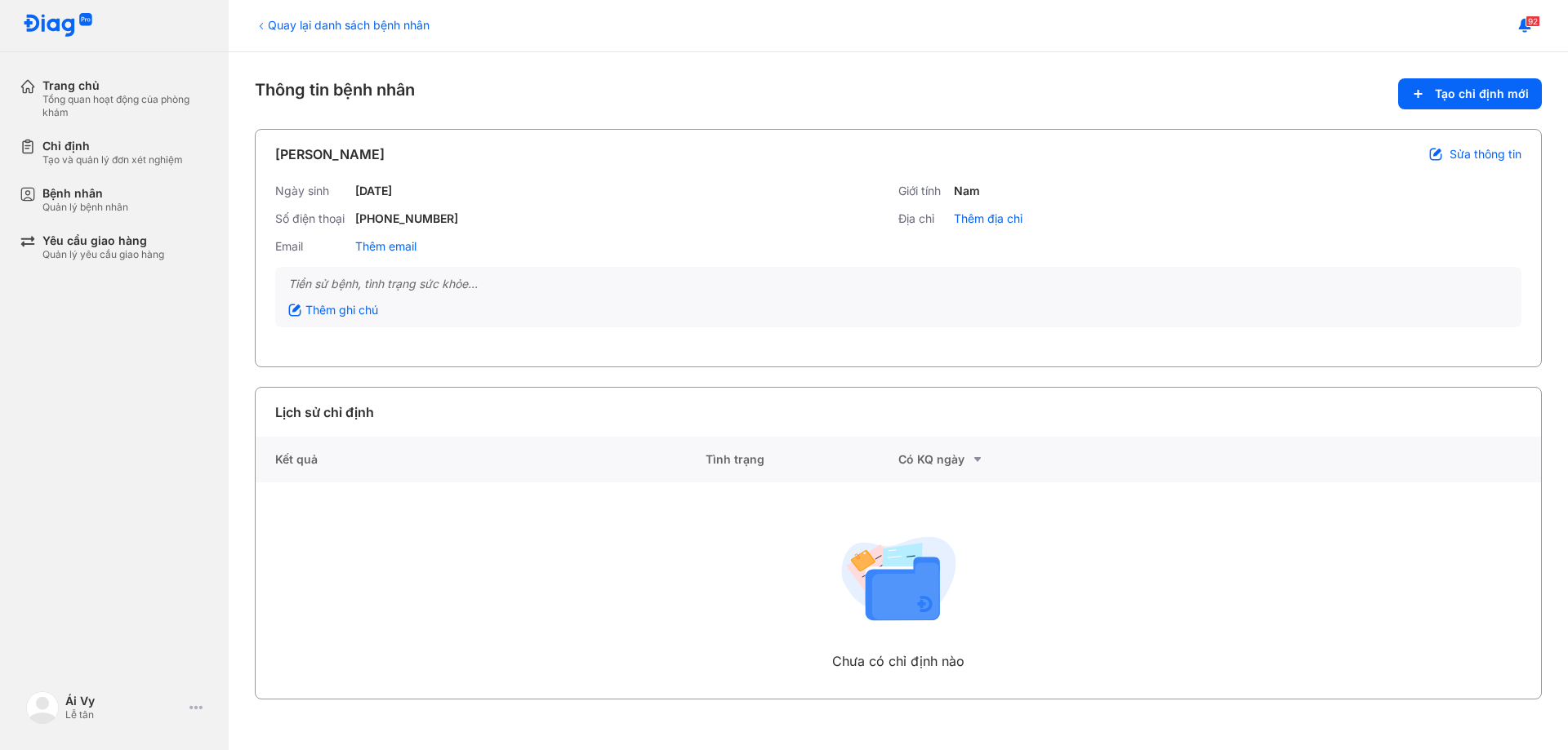
click at [937, 450] on div "Có KQ ngày" at bounding box center [994, 459] width 193 height 46
click at [953, 464] on div "Có KQ ngày" at bounding box center [994, 460] width 193 height 20
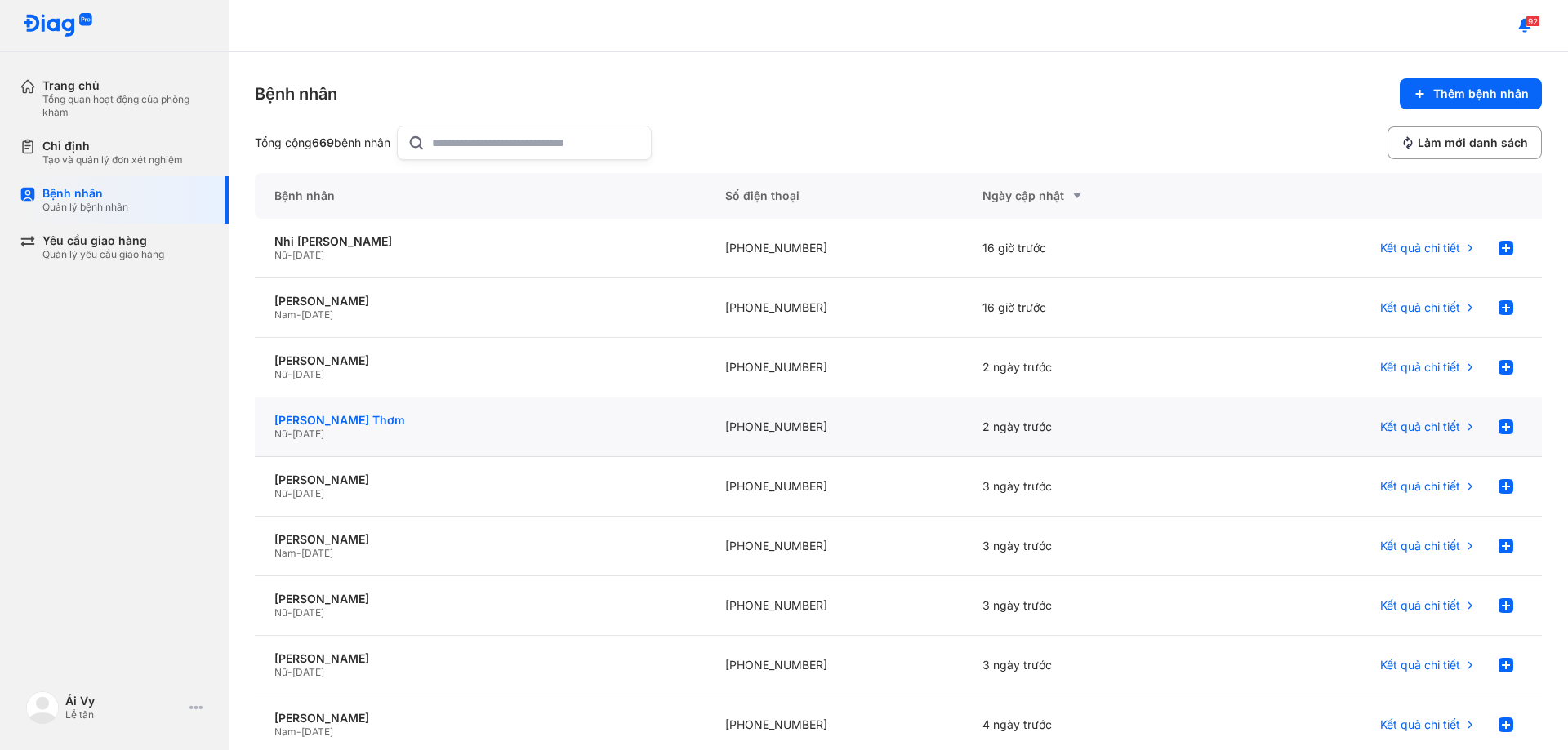
click at [329, 420] on div "[PERSON_NAME] Thơm" at bounding box center [480, 420] width 411 height 15
click at [96, 246] on div "Yêu cầu giao hàng" at bounding box center [103, 241] width 121 height 15
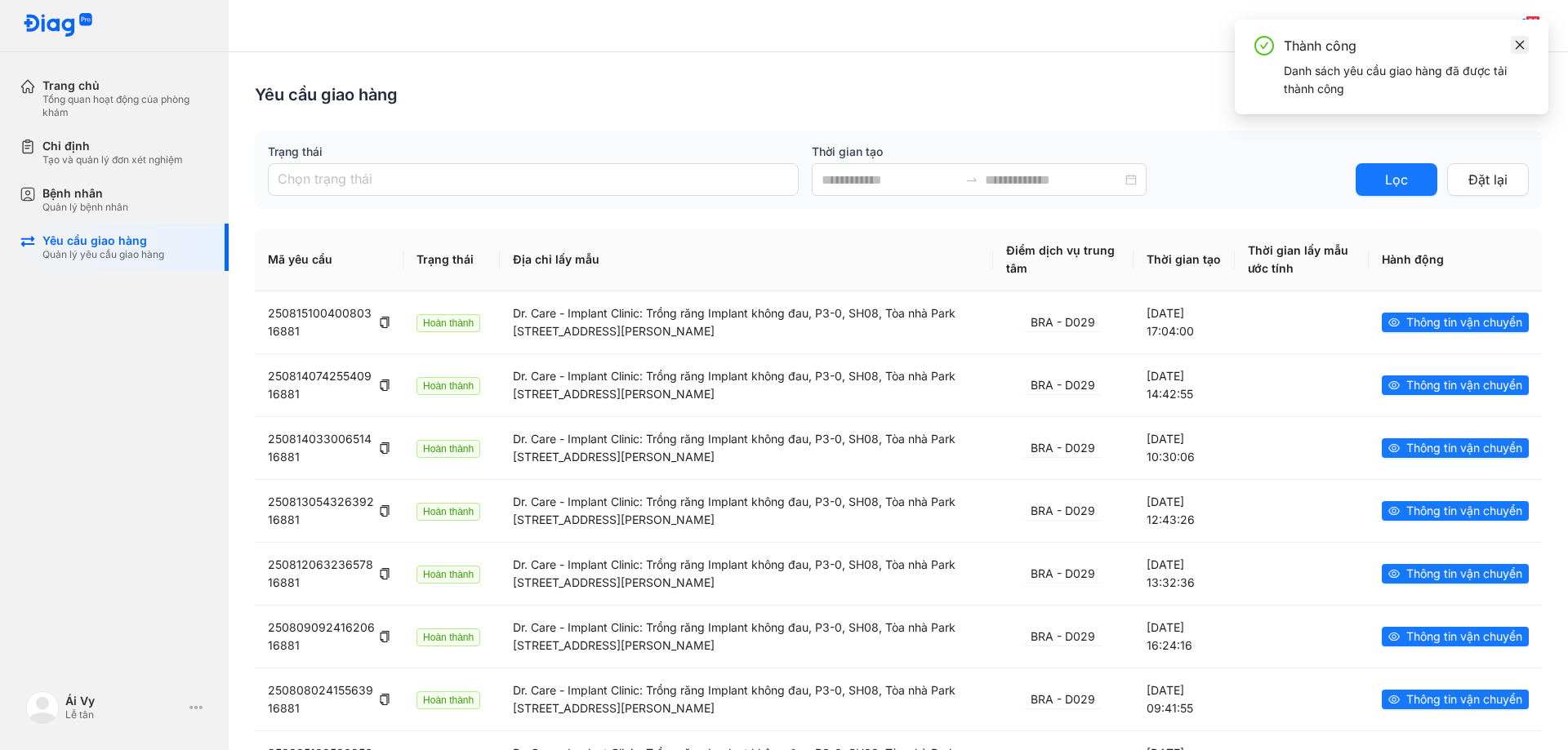
click at [1523, 39] on icon "close" at bounding box center [1520, 45] width 12 height 12
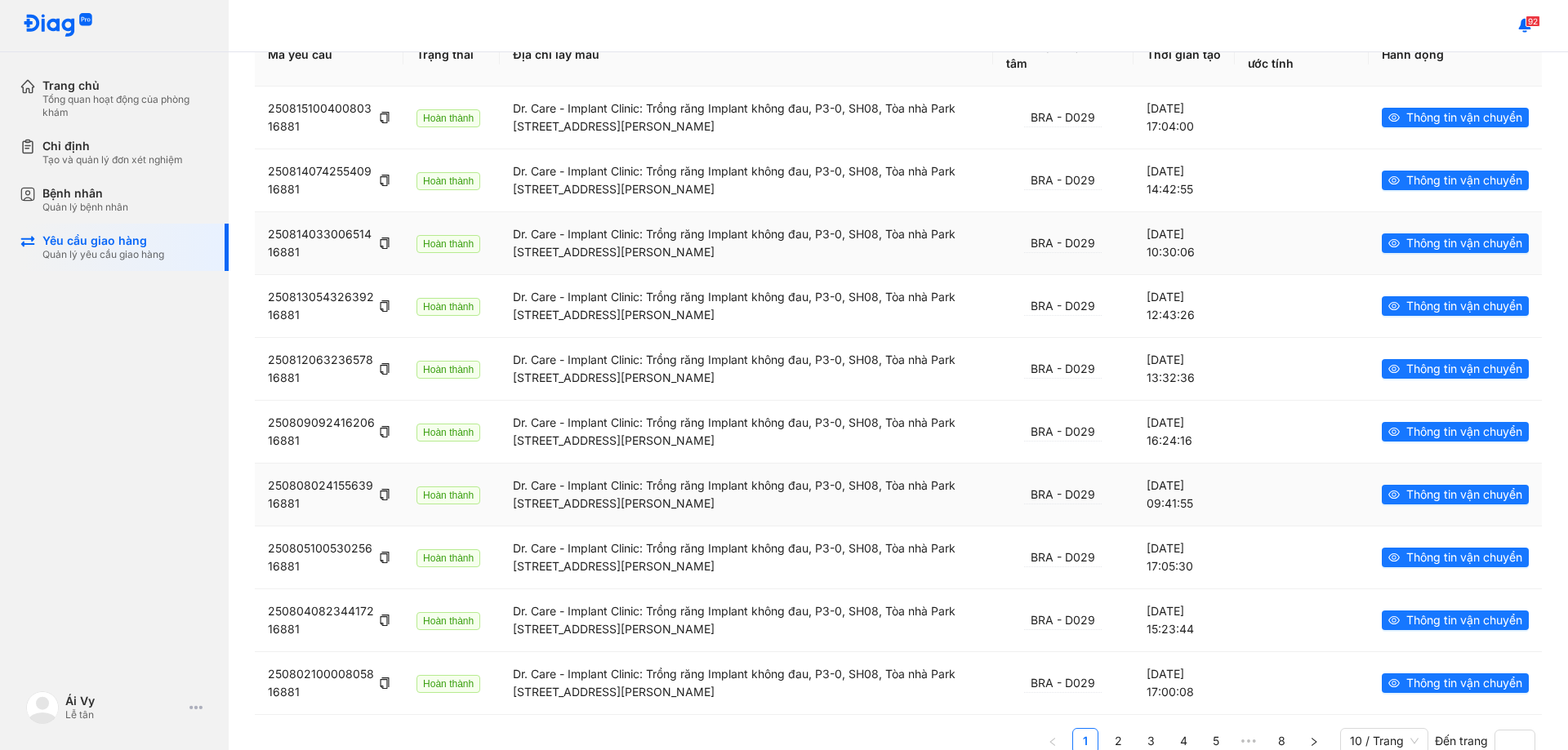
scroll to position [81, 0]
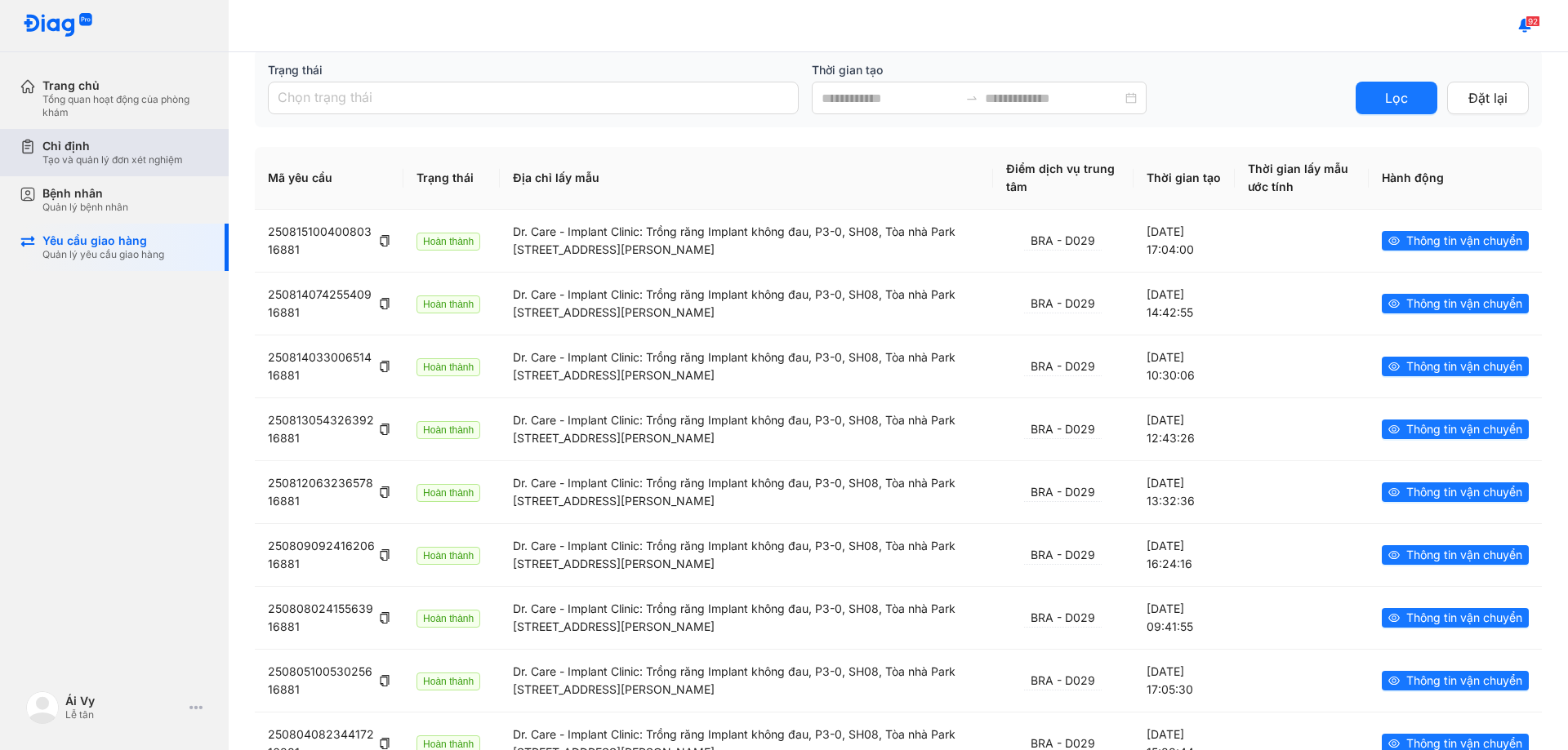
click at [117, 143] on div "Chỉ định" at bounding box center [112, 146] width 140 height 15
